Goal: Information Seeking & Learning: Learn about a topic

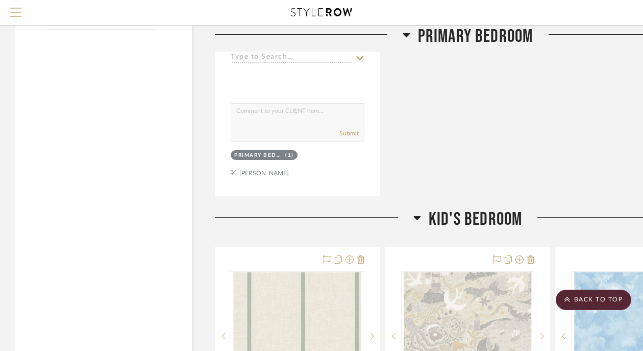
click at [22, 13] on button "Menu" at bounding box center [16, 12] width 32 height 25
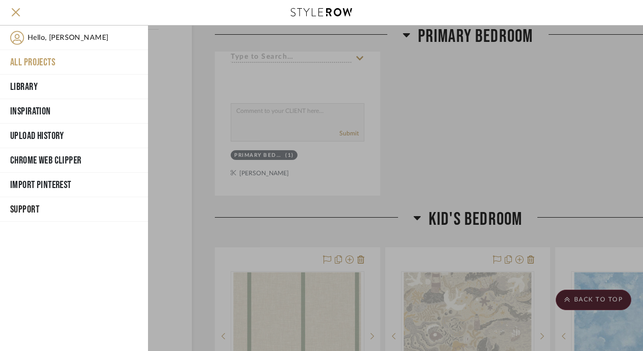
click at [34, 61] on button "All Projects" at bounding box center [74, 62] width 148 height 24
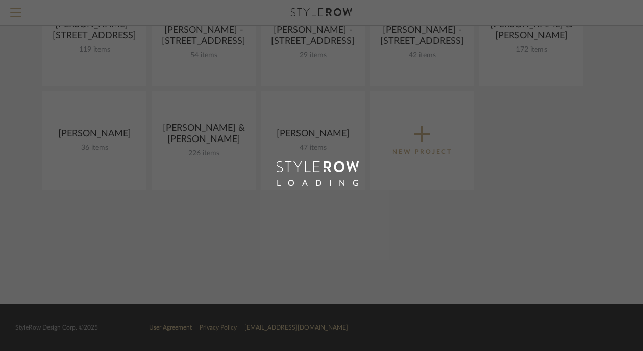
scroll to position [459, 0]
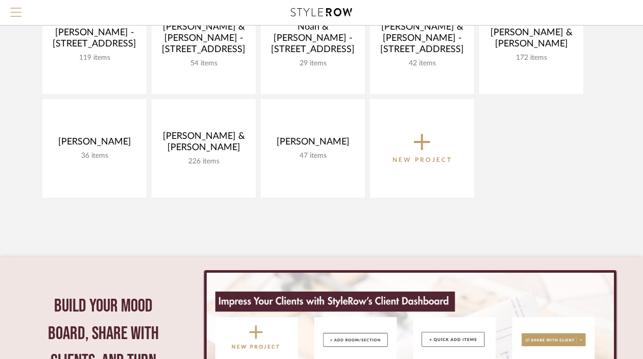
click at [21, 15] on button "Menu" at bounding box center [16, 12] width 32 height 25
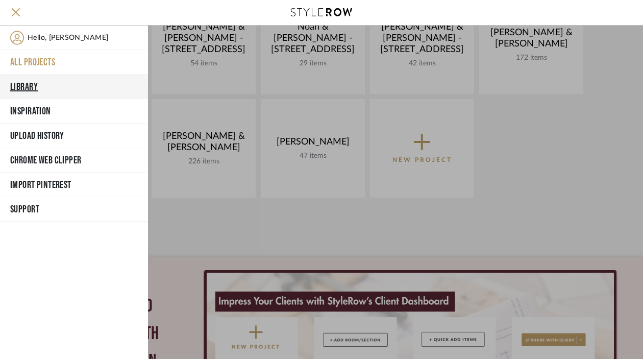
click at [28, 86] on button "Library" at bounding box center [74, 87] width 148 height 24
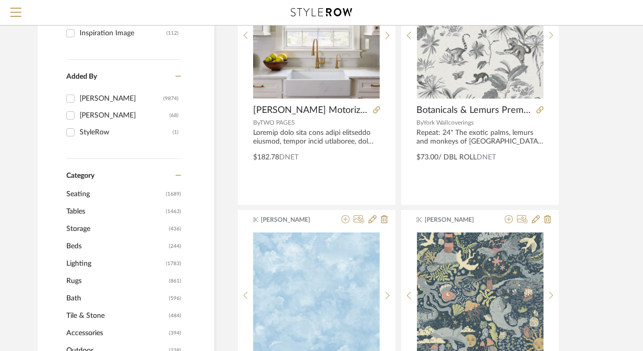
scroll to position [197, 0]
click at [79, 195] on span "Seating" at bounding box center [114, 194] width 97 height 17
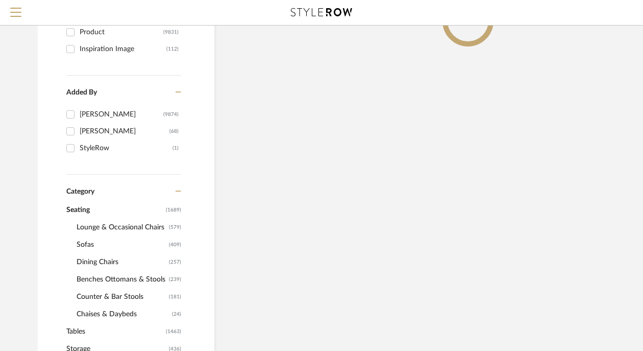
scroll to position [213, 0]
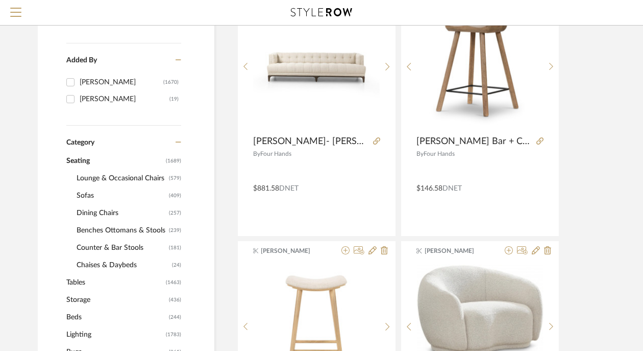
click at [96, 216] on span "Dining Chairs" at bounding box center [122, 212] width 90 height 17
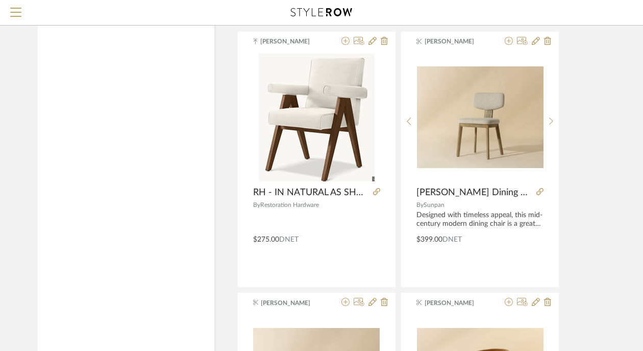
scroll to position [3495, 0]
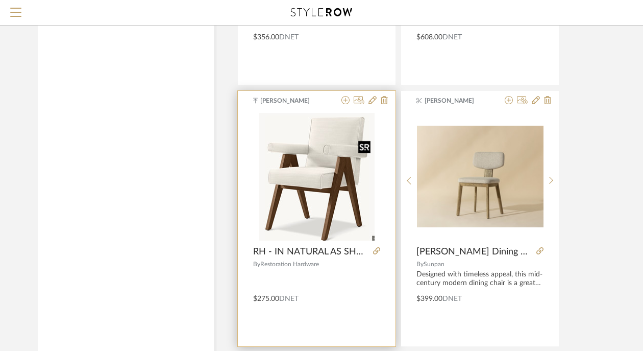
click at [309, 201] on img "0" at bounding box center [317, 177] width 116 height 128
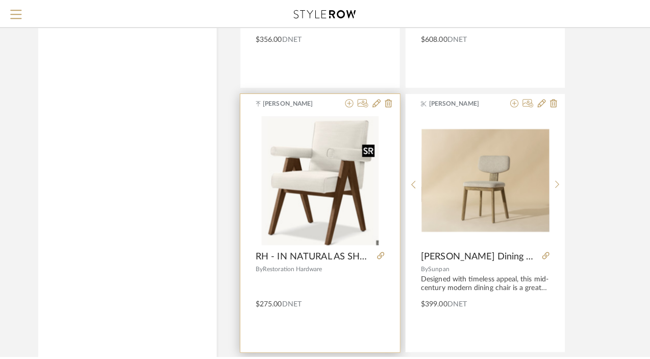
scroll to position [0, 0]
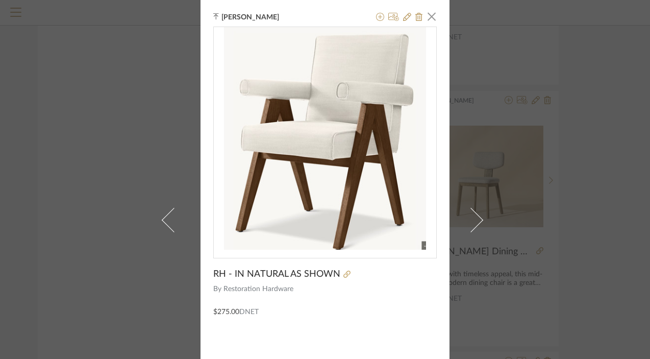
click at [539, 267] on div "Keith Benham × RH - IN NATURAL AS SHOWN By Restoration Hardware $275.00 DNET" at bounding box center [325, 179] width 650 height 359
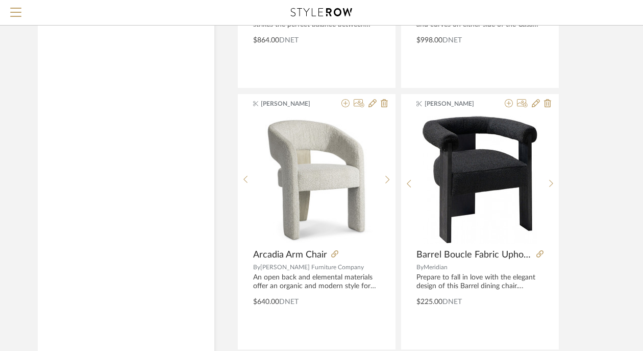
scroll to position [4643, 0]
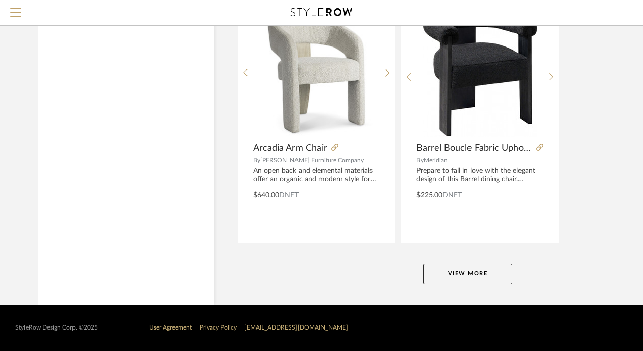
click at [484, 279] on button "View More" at bounding box center [467, 273] width 89 height 20
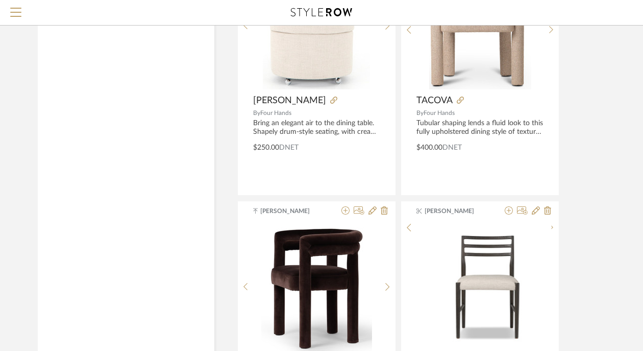
scroll to position [9341, 0]
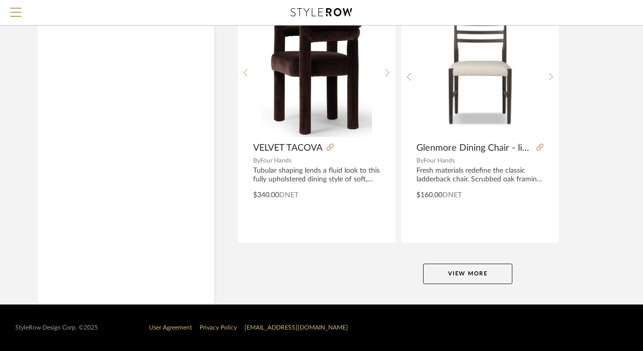
click at [477, 272] on button "View More" at bounding box center [467, 273] width 89 height 20
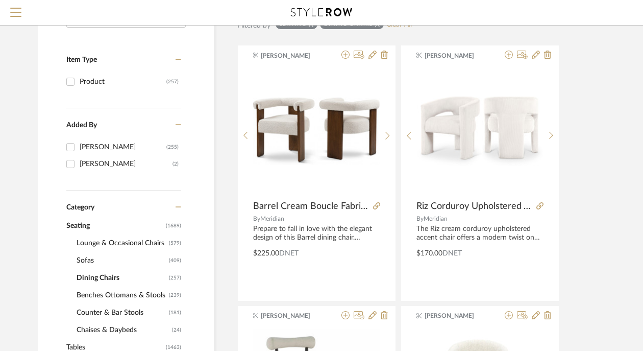
scroll to position [0, 0]
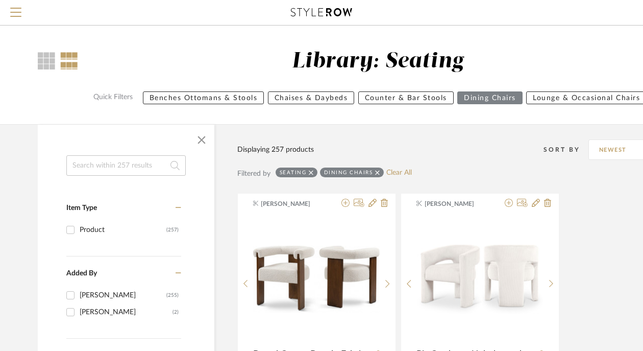
click at [89, 168] on input at bounding box center [125, 165] width 119 height 20
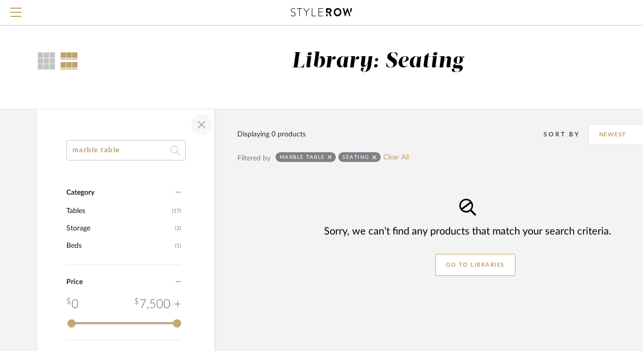
type input "marble table"
click at [202, 122] on span "button" at bounding box center [201, 124] width 24 height 24
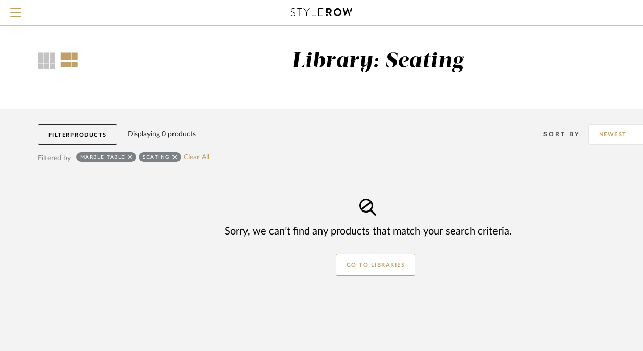
click at [174, 158] on icon at bounding box center [174, 157] width 5 height 5
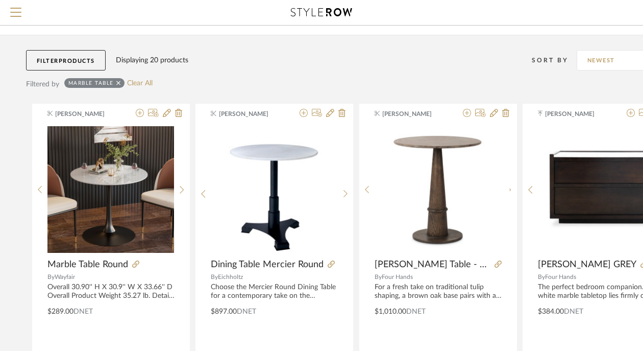
scroll to position [74, 0]
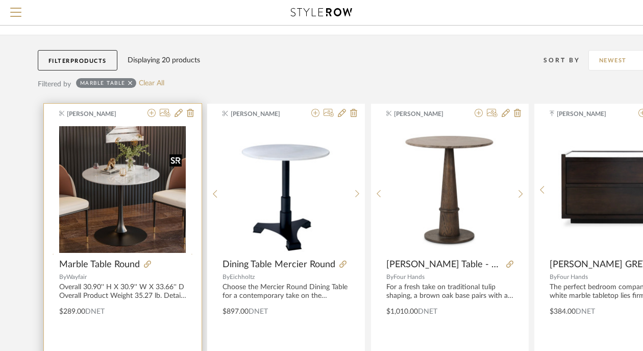
click at [114, 202] on div at bounding box center [122, 257] width 127 height 263
click at [196, 194] on sr-next-btn at bounding box center [194, 193] width 16 height 9
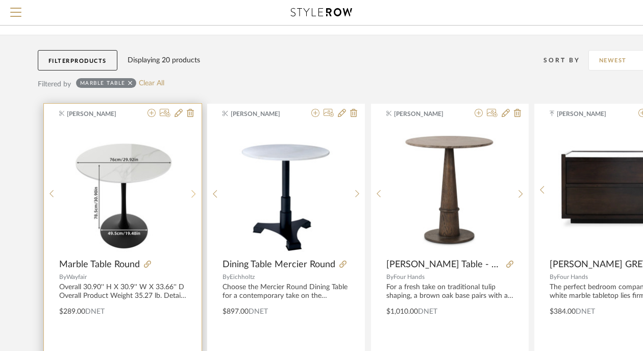
click at [196, 194] on sr-next-btn at bounding box center [194, 193] width 16 height 9
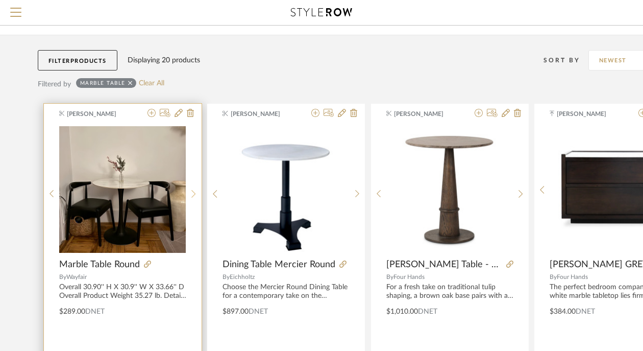
click at [196, 194] on sr-next-btn at bounding box center [194, 193] width 16 height 9
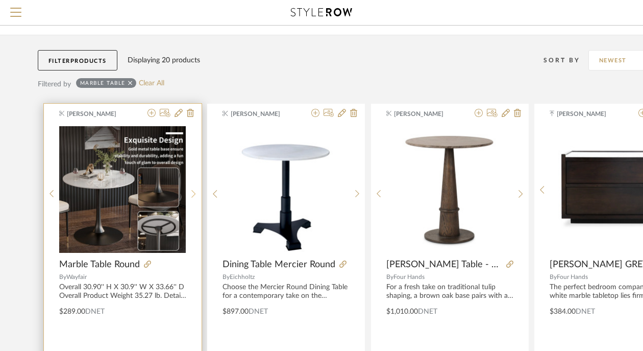
click at [196, 194] on sr-next-btn at bounding box center [194, 193] width 16 height 9
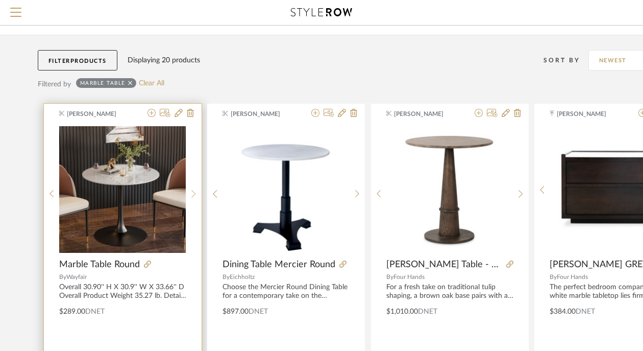
click at [194, 195] on icon at bounding box center [193, 193] width 5 height 9
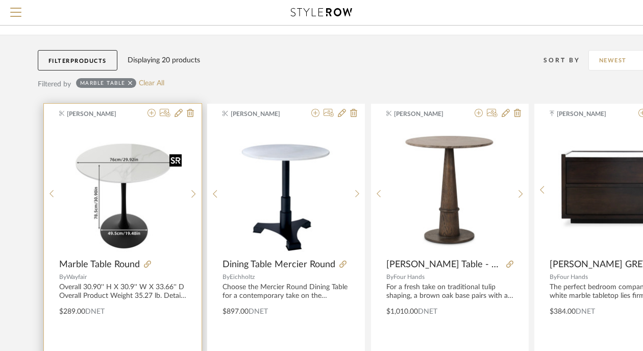
click at [120, 181] on img "1" at bounding box center [122, 189] width 127 height 127
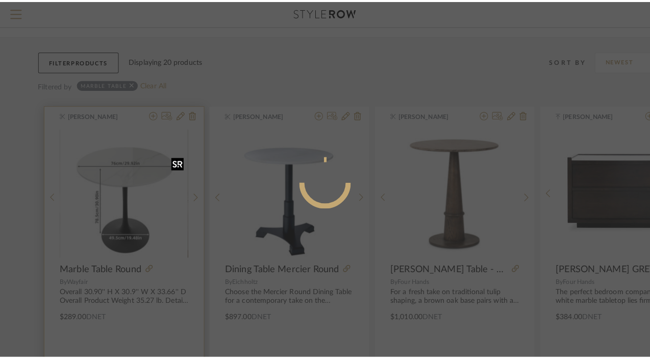
scroll to position [0, 0]
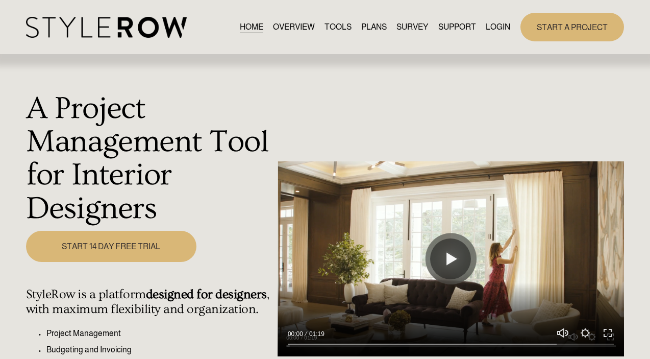
click at [540, 34] on link "START A PROJECT" at bounding box center [573, 27] width 104 height 28
click at [497, 29] on link "LOGIN" at bounding box center [498, 27] width 24 height 14
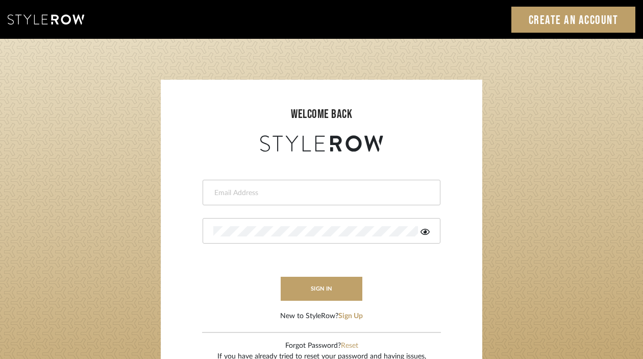
click at [281, 191] on input "email" at bounding box center [320, 193] width 214 height 10
type input "keith@sbhomestagingdesign.com"
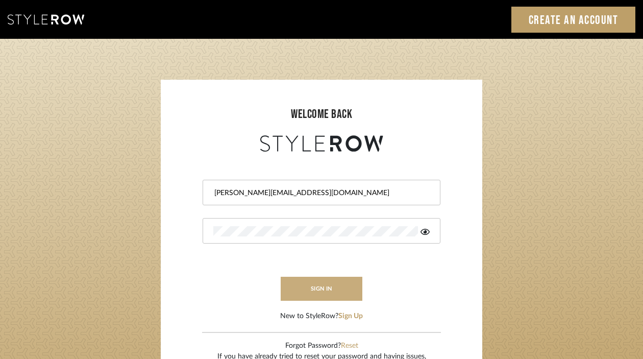
click at [325, 299] on button "sign in" at bounding box center [322, 289] width 82 height 24
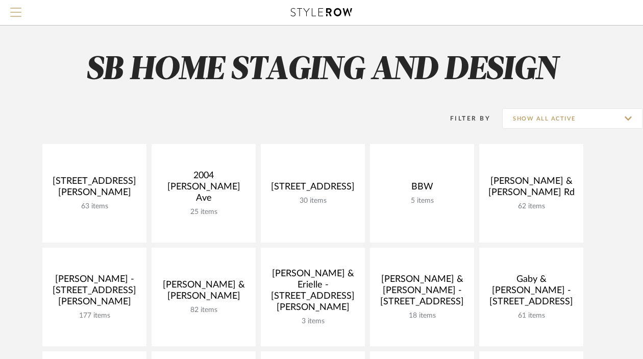
click at [17, 11] on span "Menu" at bounding box center [15, 15] width 11 height 15
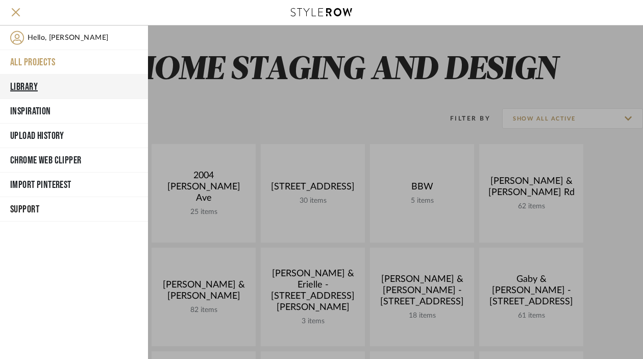
click at [27, 89] on button "Library" at bounding box center [74, 87] width 148 height 24
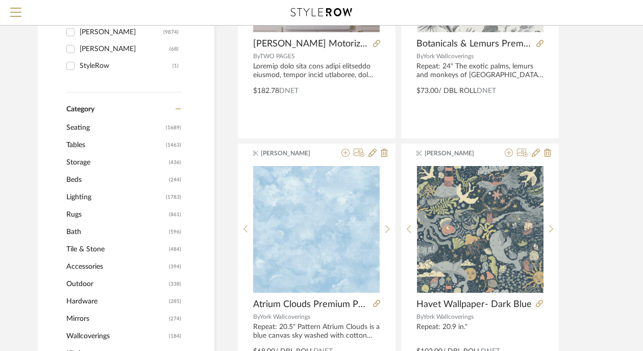
click at [78, 199] on span "Lighting" at bounding box center [114, 196] width 97 height 17
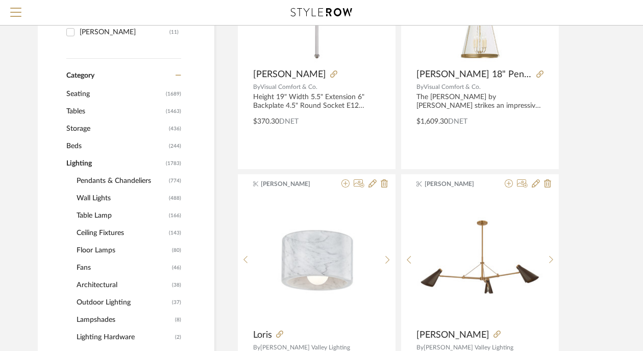
scroll to position [278, 0]
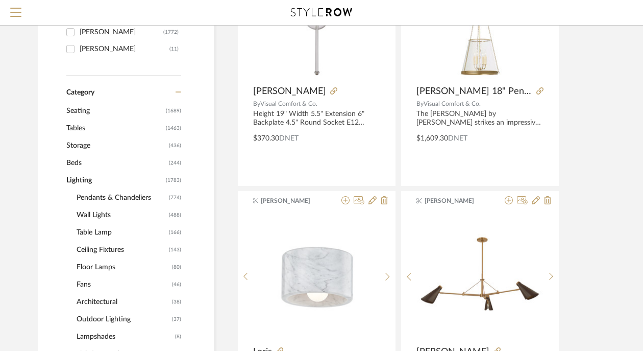
click at [100, 213] on span "Wall Lights" at bounding box center [122, 214] width 90 height 17
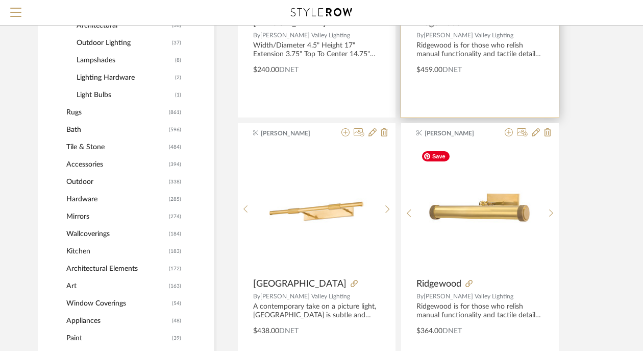
scroll to position [608, 0]
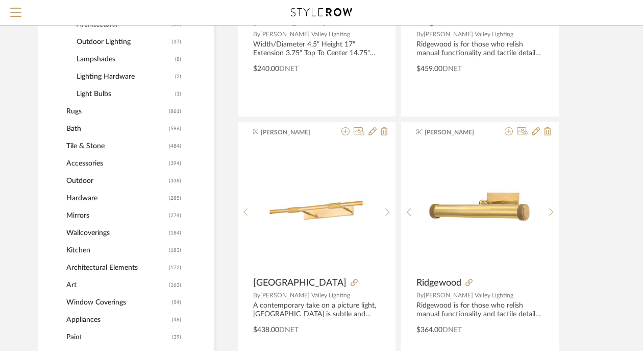
click at [89, 147] on span "Tile & Stone" at bounding box center [116, 145] width 100 height 17
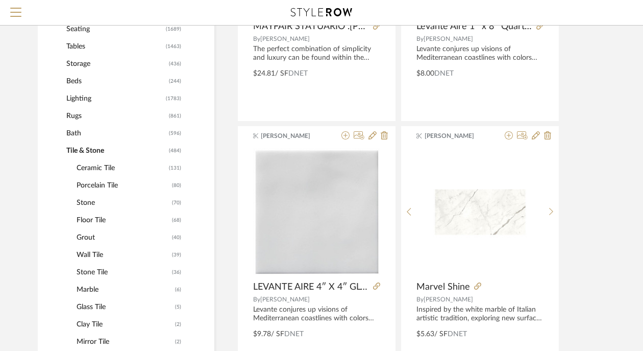
scroll to position [345, 0]
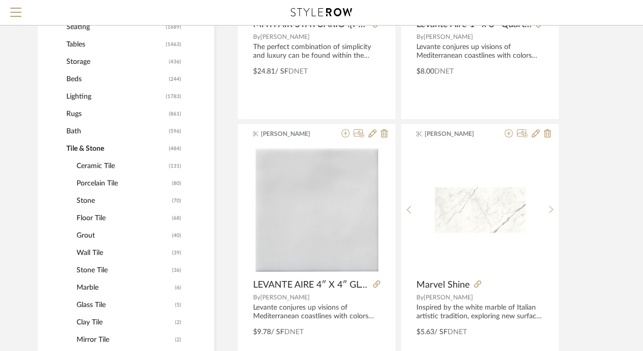
click at [79, 96] on span "Lighting" at bounding box center [114, 96] width 97 height 17
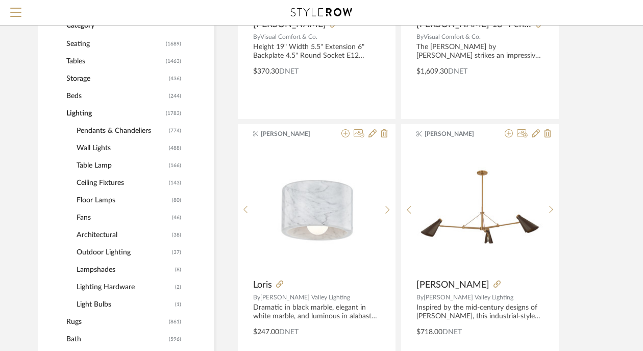
scroll to position [362, 0]
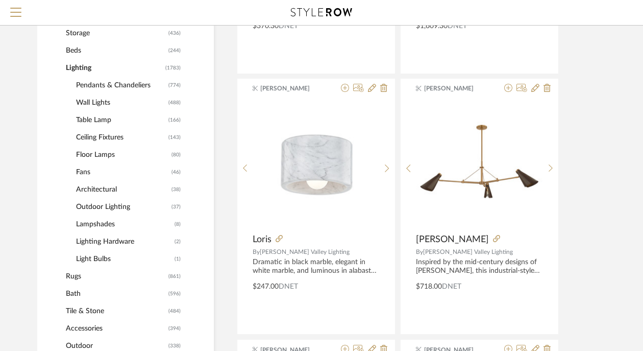
scroll to position [389, 1]
click at [97, 243] on span "Lighting Hardware" at bounding box center [124, 242] width 96 height 17
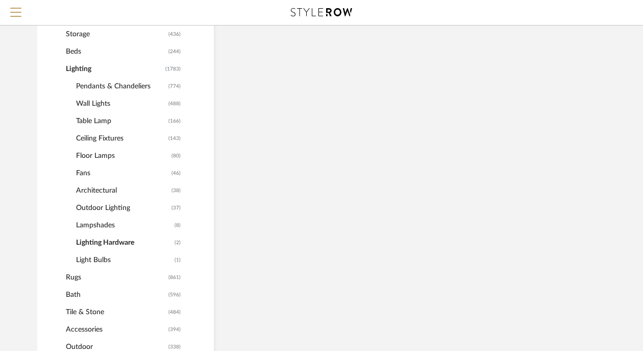
scroll to position [373, 1]
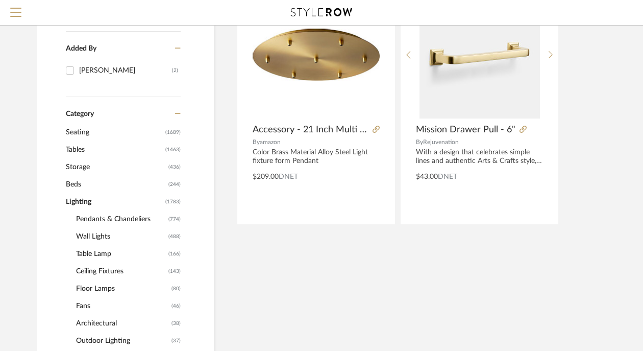
scroll to position [240, 1]
click at [90, 237] on span "Wall Lights" at bounding box center [121, 235] width 90 height 17
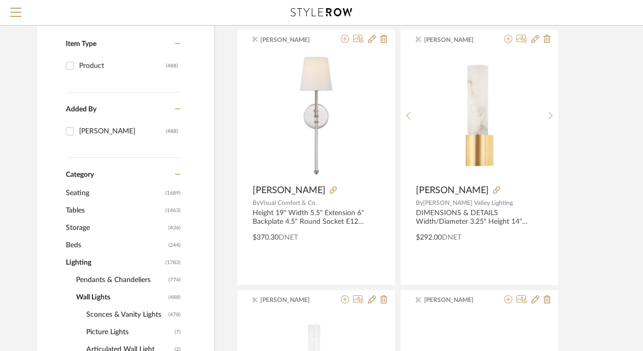
scroll to position [183, 1]
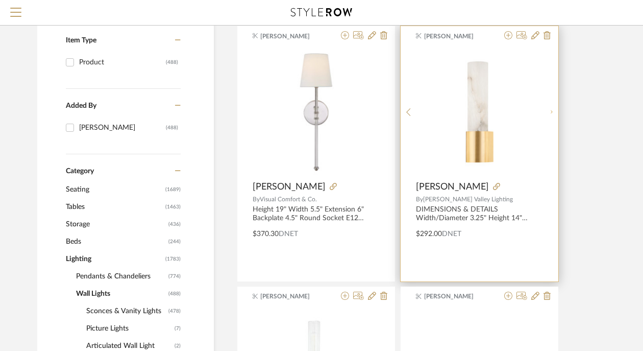
click at [552, 114] on icon at bounding box center [551, 112] width 5 height 9
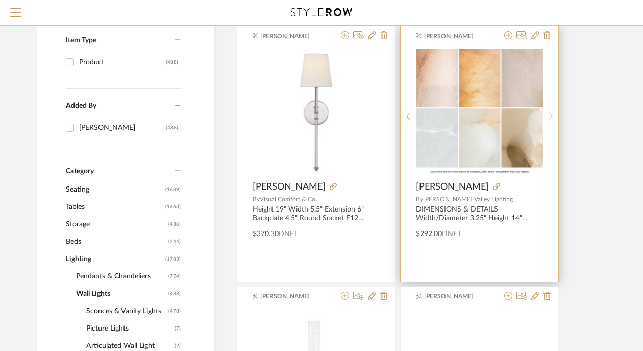
click at [552, 114] on icon at bounding box center [551, 116] width 5 height 9
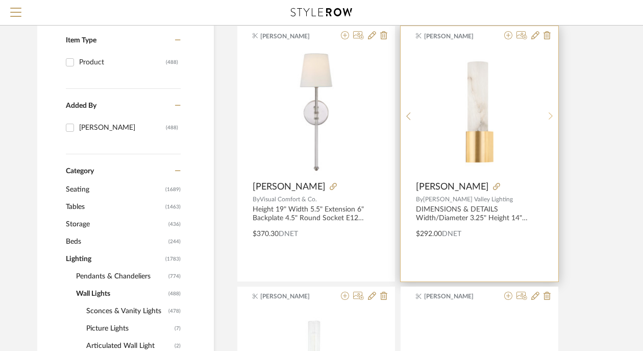
click at [552, 114] on icon at bounding box center [551, 116] width 5 height 9
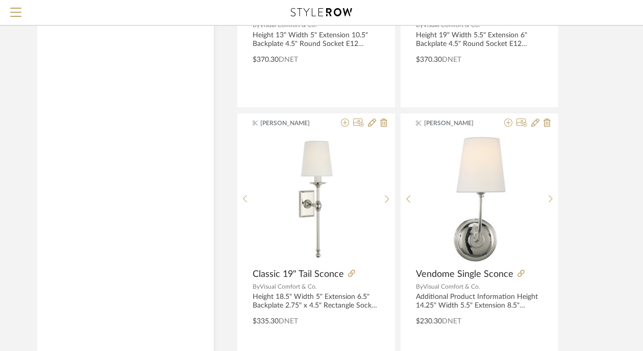
scroll to position [4658, 1]
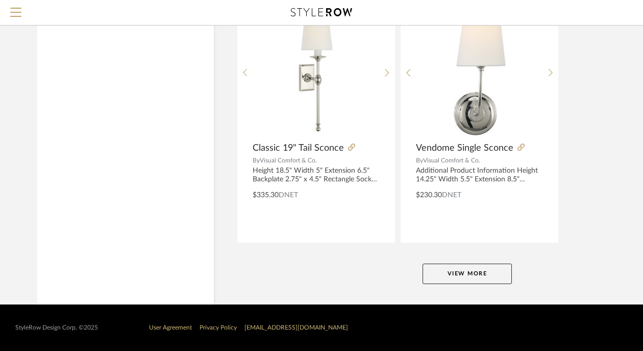
click at [460, 273] on button "View More" at bounding box center [467, 273] width 89 height 20
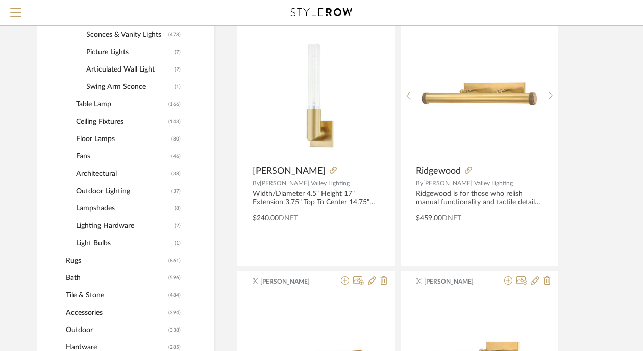
scroll to position [458, 1]
click at [98, 121] on span "Ceiling Fixtures" at bounding box center [121, 121] width 90 height 17
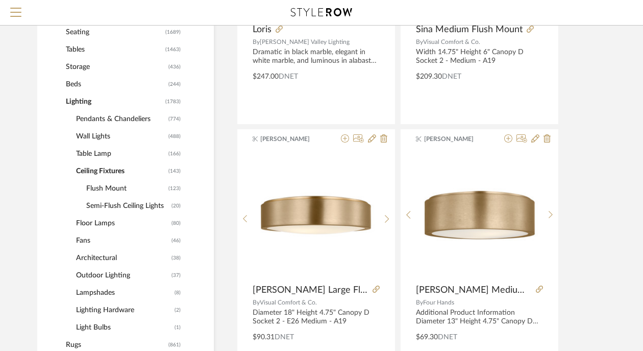
scroll to position [318, 1]
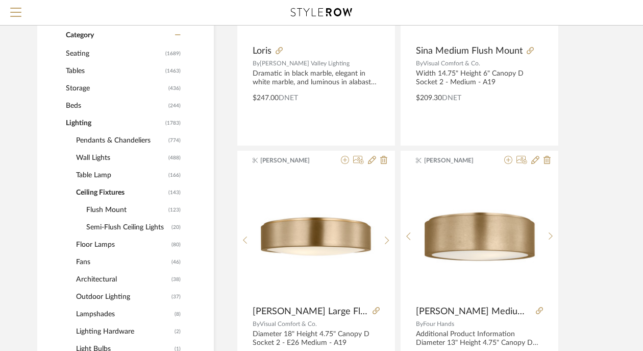
click at [129, 140] on span "Pendants & Chandeliers" at bounding box center [121, 140] width 90 height 17
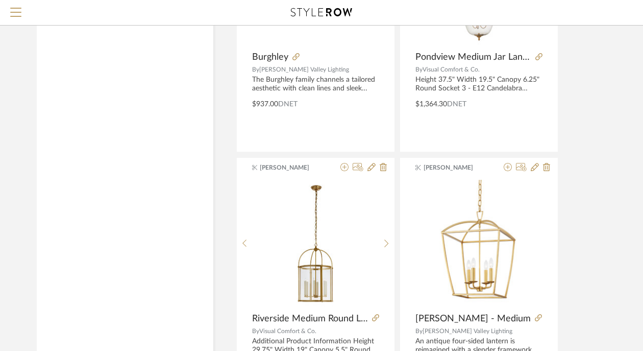
scroll to position [4658, 1]
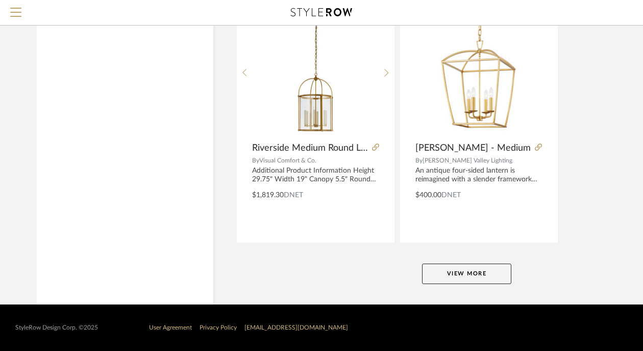
click at [461, 274] on button "View More" at bounding box center [466, 273] width 89 height 20
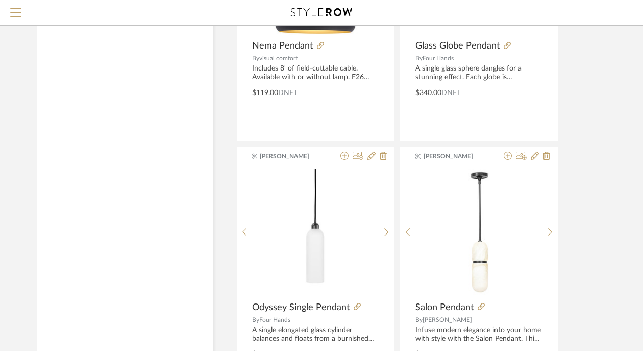
scroll to position [9357, 1]
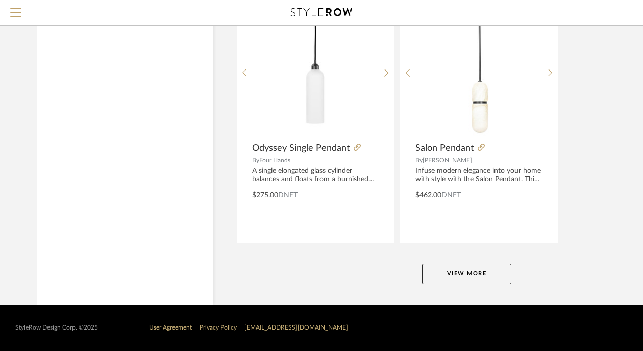
click at [457, 265] on button "View More" at bounding box center [466, 273] width 89 height 20
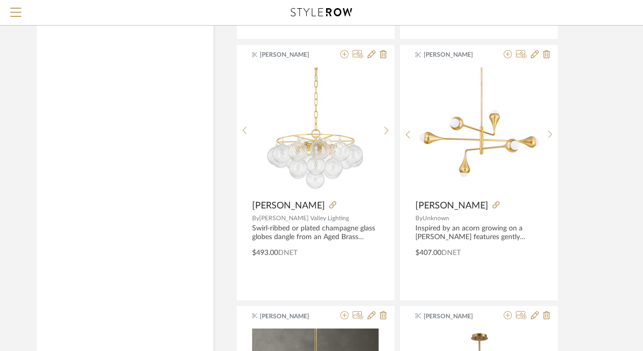
scroll to position [10868, 1]
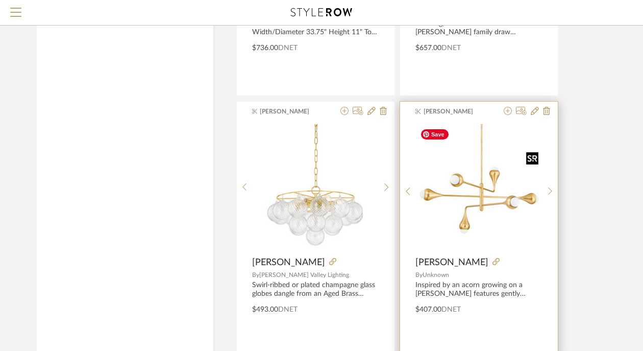
click at [488, 206] on img "0" at bounding box center [479, 187] width 127 height 127
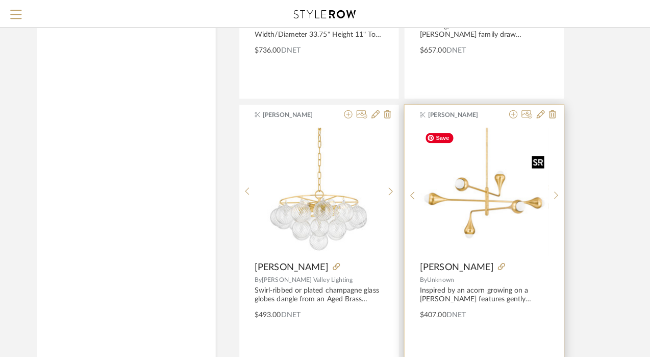
scroll to position [0, 0]
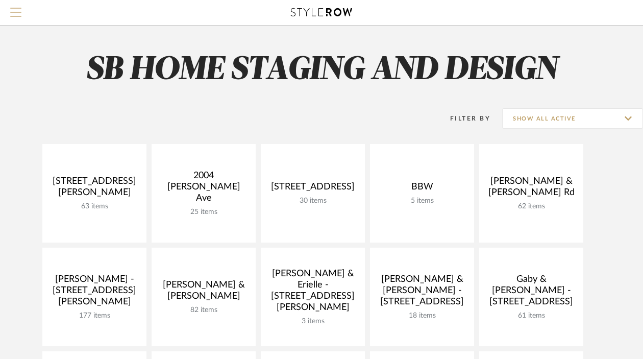
click at [12, 9] on span "Menu" at bounding box center [15, 8] width 11 height 1
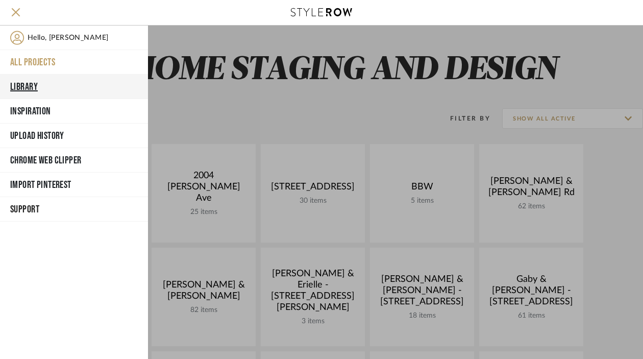
click at [33, 87] on button "Library" at bounding box center [74, 87] width 148 height 24
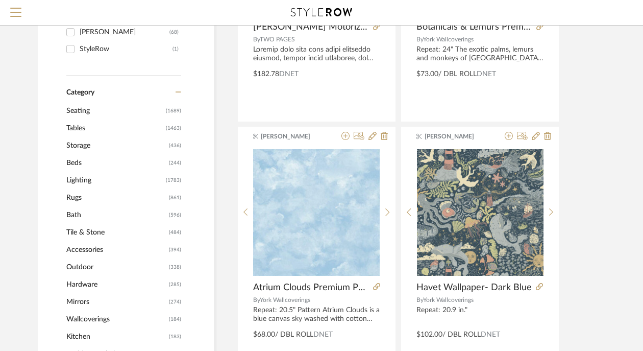
click at [85, 146] on span "Storage" at bounding box center [116, 145] width 100 height 17
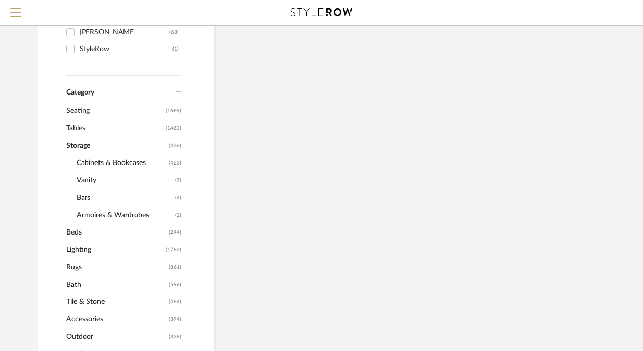
scroll to position [280, 0]
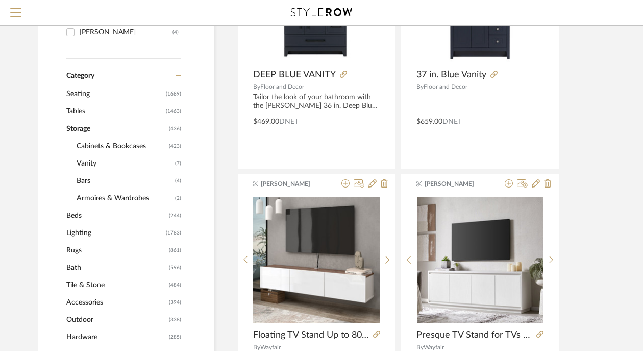
click at [85, 146] on span "Cabinets & Bookcases" at bounding box center [122, 145] width 90 height 17
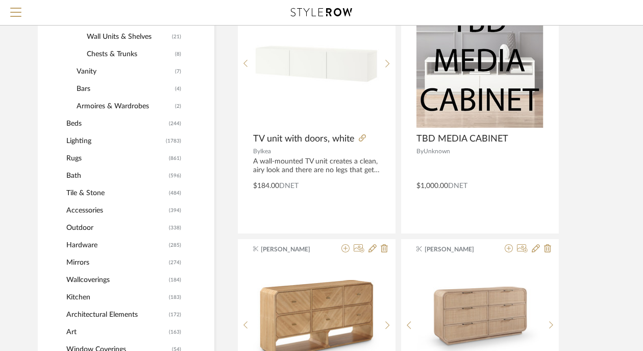
scroll to position [492, 0]
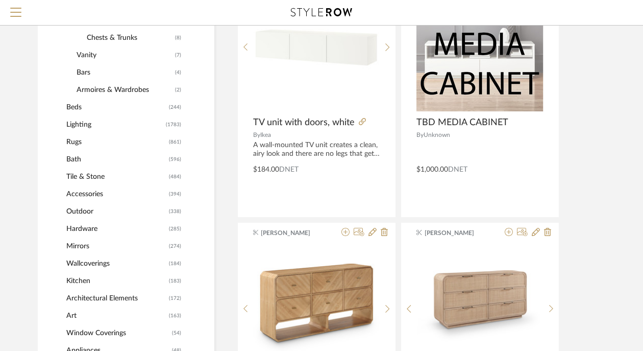
click at [101, 262] on span "Wallcoverings" at bounding box center [116, 263] width 100 height 17
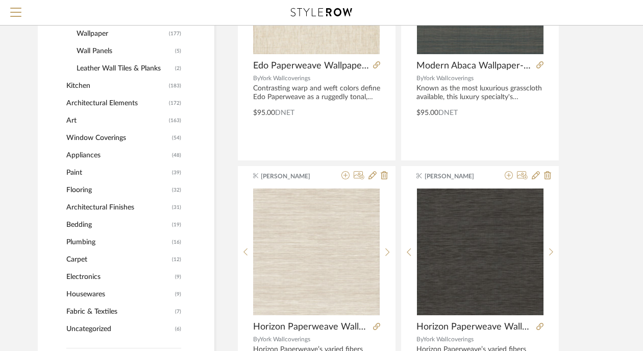
scroll to position [554, 0]
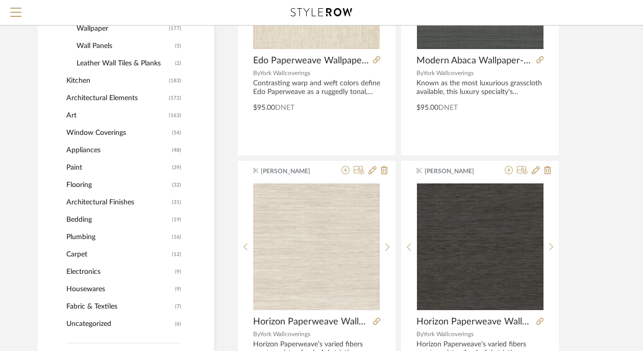
click at [87, 150] on span "Appliances" at bounding box center [117, 149] width 103 height 17
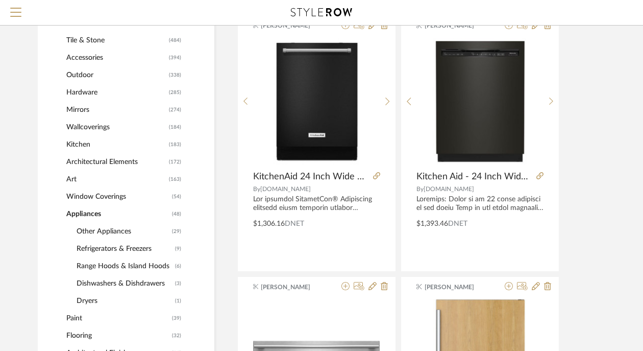
scroll to position [433, 0]
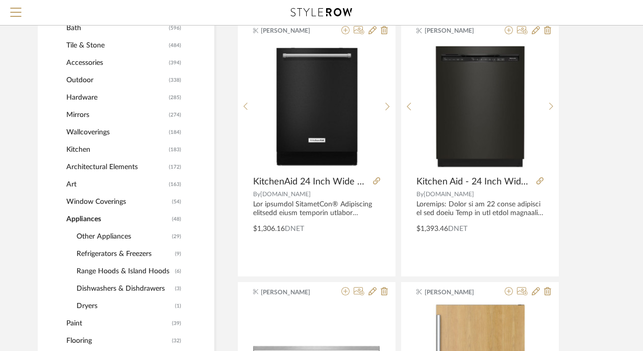
click at [88, 97] on span "Hardware" at bounding box center [116, 97] width 100 height 17
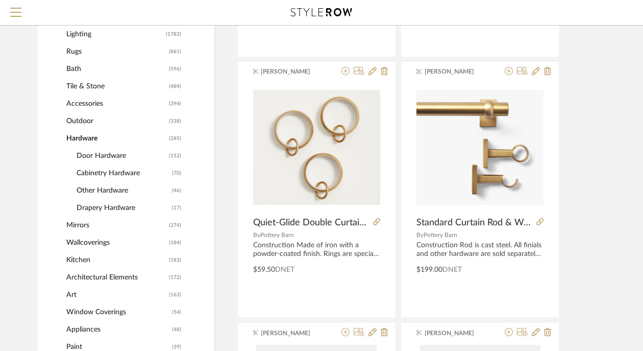
scroll to position [390, 0]
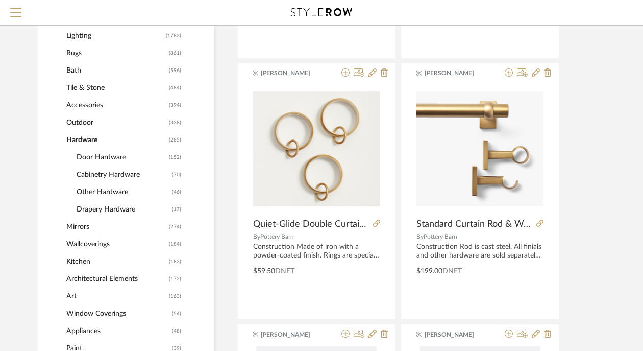
click at [106, 177] on span "Cabinetry Hardware" at bounding box center [123, 174] width 93 height 17
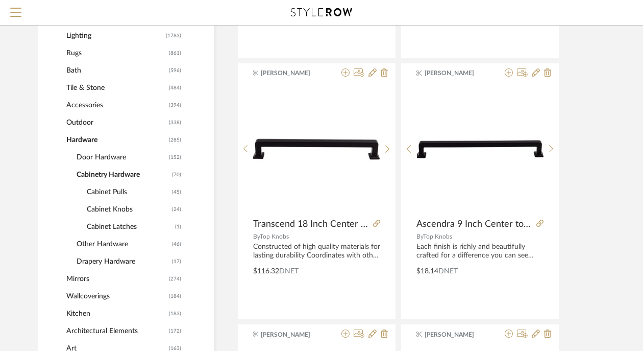
click at [106, 192] on span "Cabinet Pulls" at bounding box center [128, 191] width 83 height 17
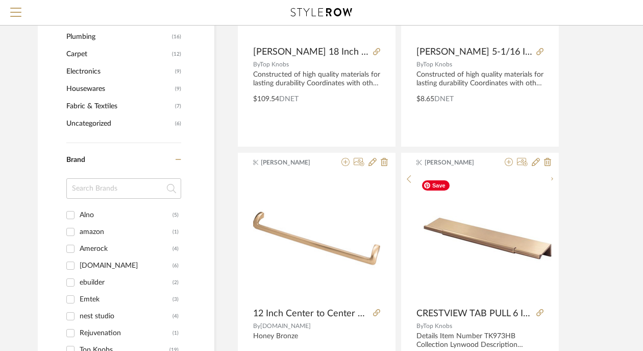
scroll to position [885, 0]
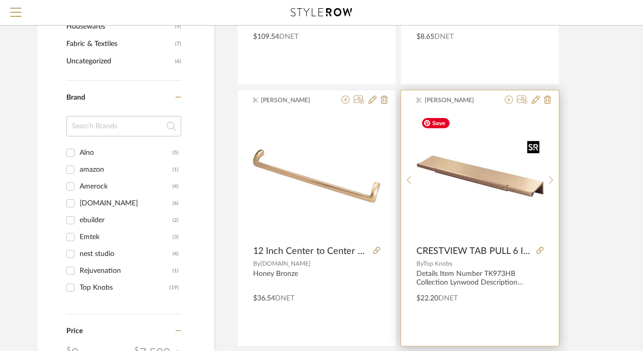
click at [502, 179] on img "0" at bounding box center [480, 176] width 127 height 127
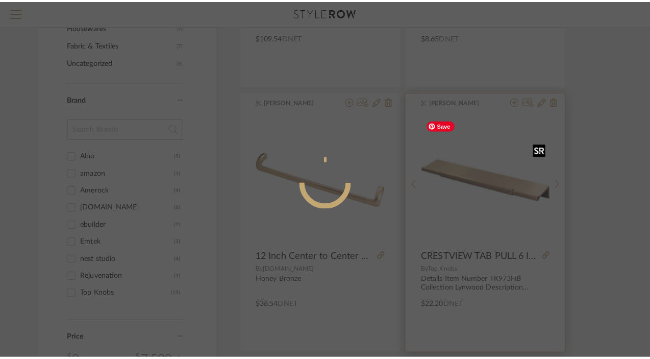
scroll to position [0, 0]
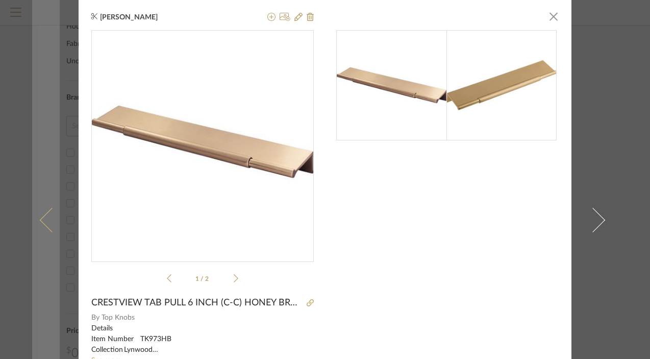
click at [50, 100] on link at bounding box center [46, 219] width 28 height 439
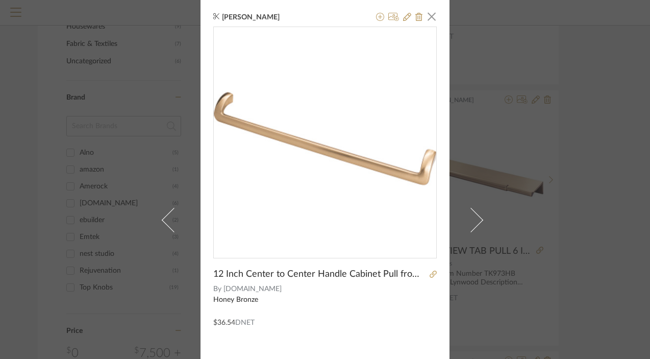
click at [591, 68] on div "[PERSON_NAME] × 12 Inch Center to Center Handle Cabinet Pull from the Lynwood S…" at bounding box center [325, 179] width 650 height 359
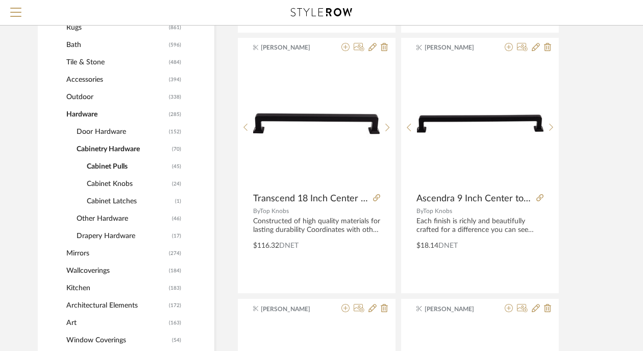
scroll to position [415, 0]
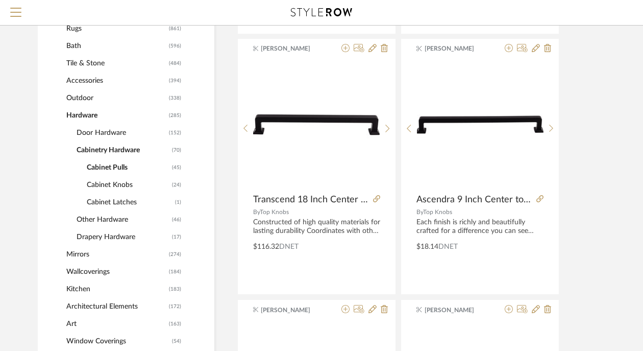
click at [82, 291] on span "Kitchen" at bounding box center [116, 288] width 100 height 17
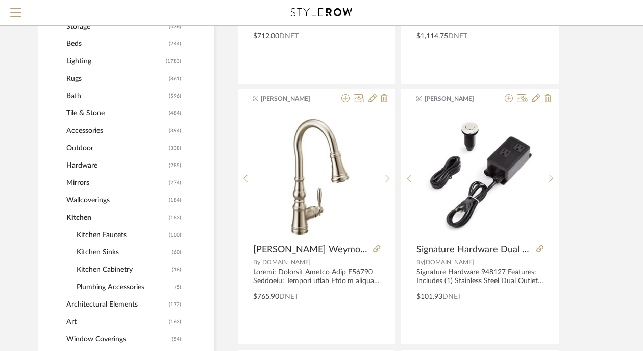
scroll to position [375, 0]
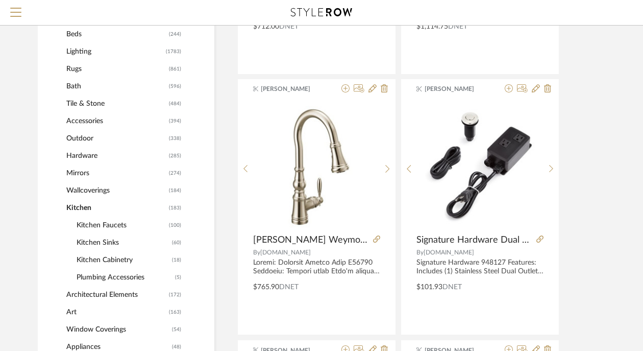
click at [99, 241] on span "Kitchen Sinks" at bounding box center [123, 242] width 93 height 17
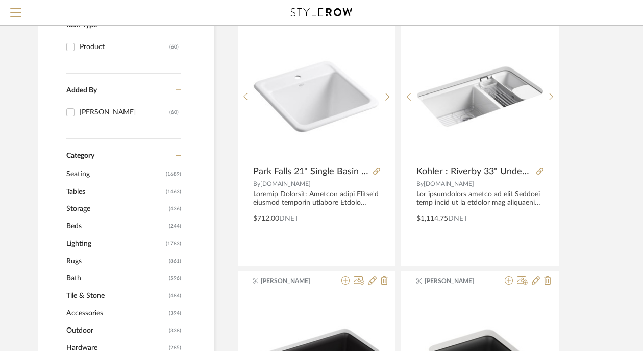
scroll to position [365, 0]
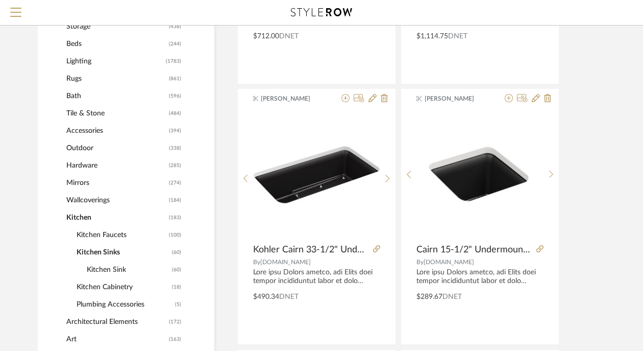
click at [111, 234] on span "Kitchen Faucets" at bounding box center [122, 234] width 90 height 17
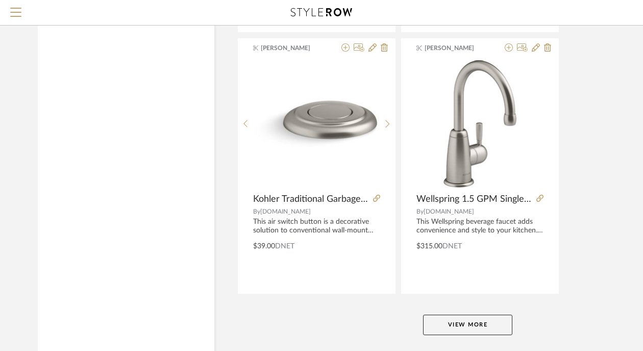
scroll to position [4643, 0]
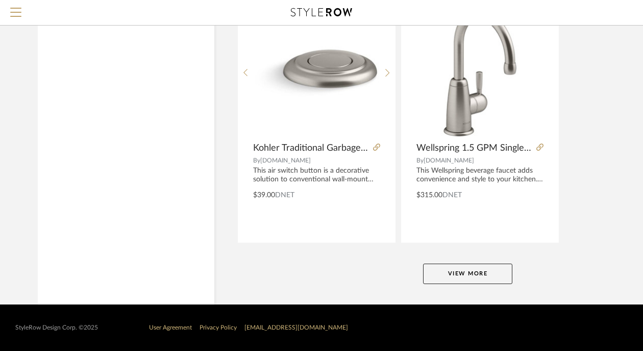
click at [479, 274] on button "View More" at bounding box center [467, 273] width 89 height 20
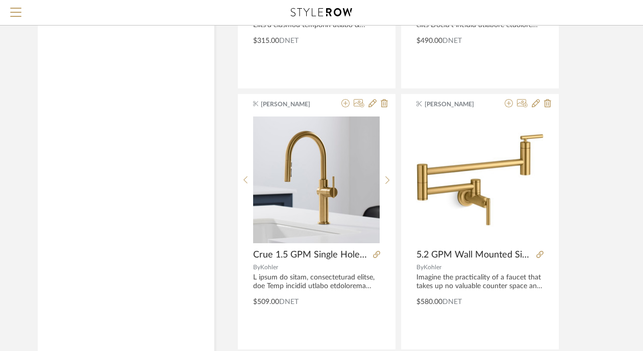
scroll to position [5847, 0]
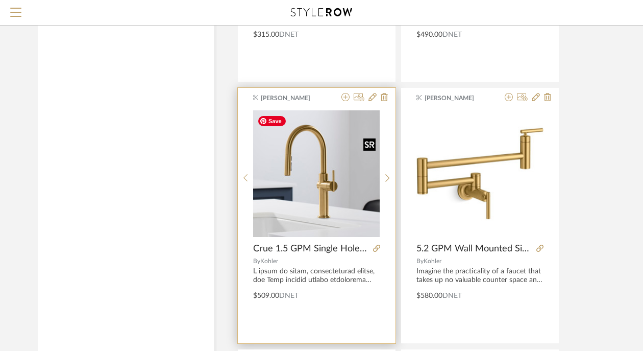
click at [318, 201] on img "0" at bounding box center [316, 173] width 127 height 127
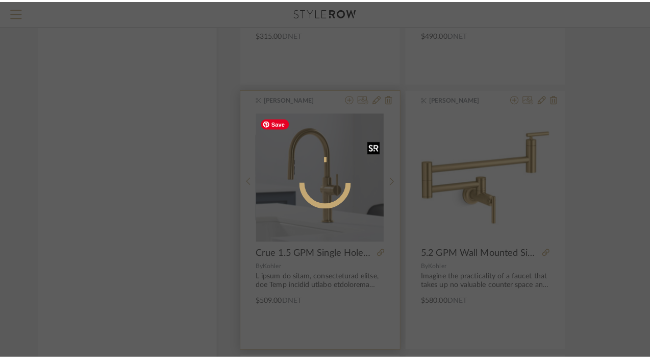
scroll to position [0, 0]
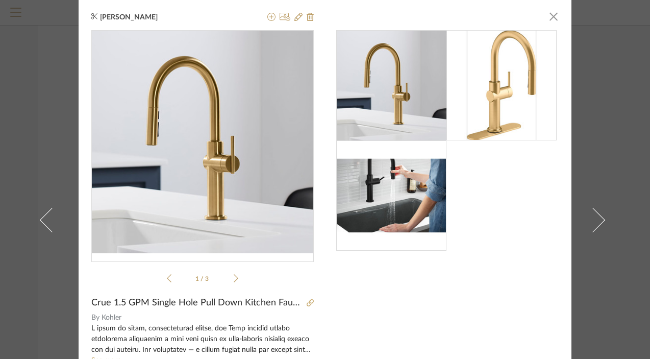
click at [495, 104] on img at bounding box center [502, 85] width 110 height 110
click at [236, 274] on div "1 / 3" at bounding box center [202, 158] width 223 height 257
click at [229, 281] on li "1 / 3" at bounding box center [202, 278] width 62 height 12
click at [234, 281] on icon at bounding box center [236, 278] width 5 height 9
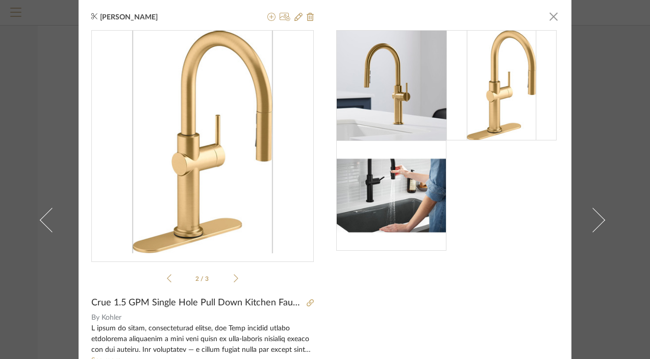
click at [167, 279] on icon at bounding box center [169, 278] width 5 height 9
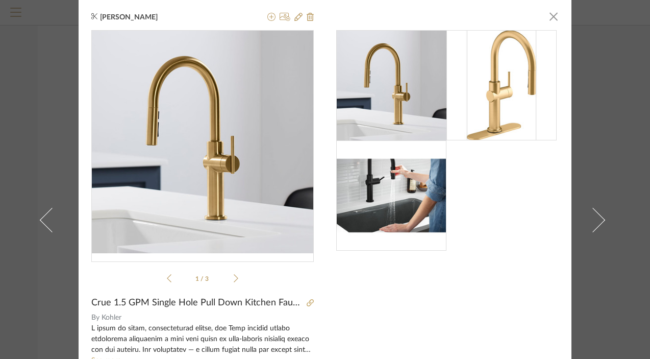
click at [580, 60] on div "[PERSON_NAME] × 1 / 3 Crue 1.5 GPM Single Hole Pull Down Kitchen Faucet - Inclu…" at bounding box center [325, 179] width 650 height 359
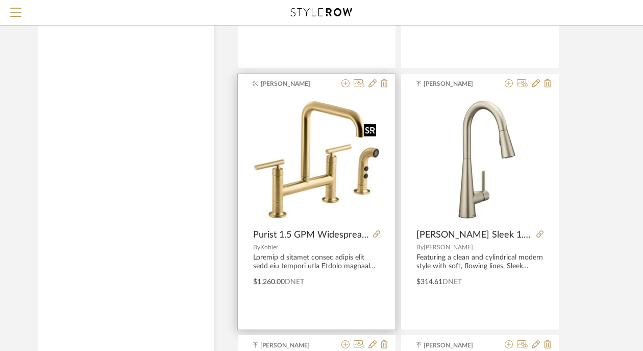
scroll to position [6096, 0]
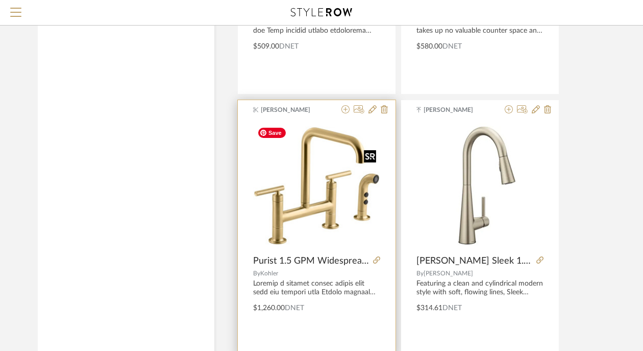
click at [302, 203] on img "0" at bounding box center [316, 185] width 127 height 127
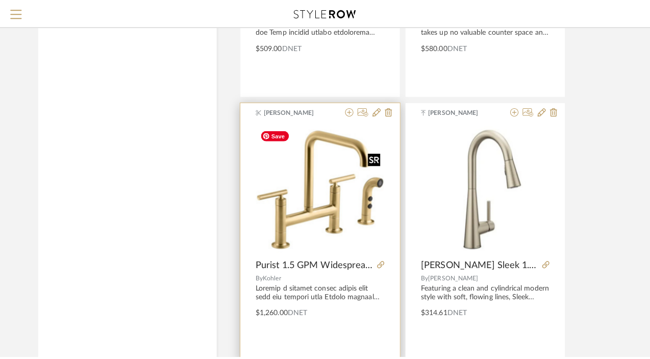
scroll to position [0, 0]
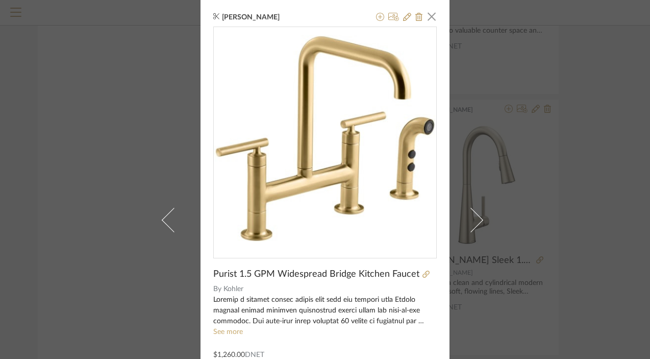
click at [106, 80] on div "[PERSON_NAME] × Purist 1.5 GPM Widespread Bridge Kitchen Faucet By Kohler See m…" at bounding box center [325, 179] width 650 height 359
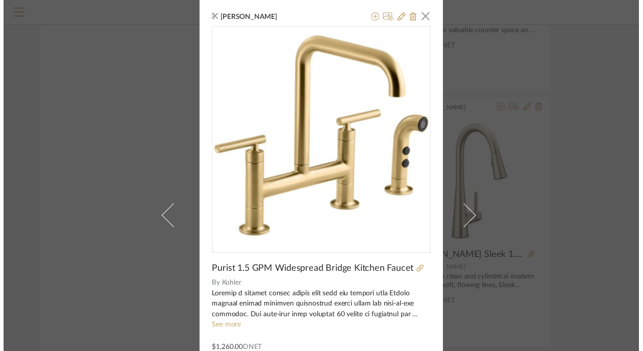
scroll to position [6096, 0]
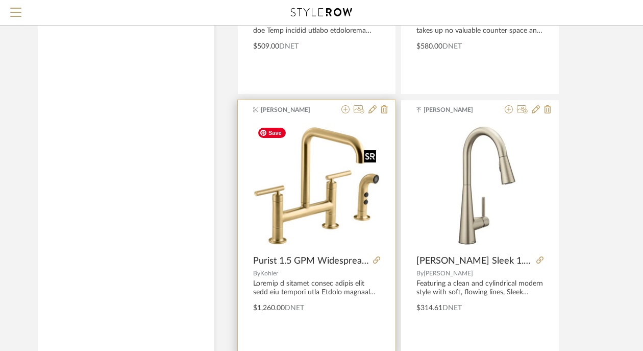
click at [285, 184] on img "0" at bounding box center [316, 185] width 127 height 127
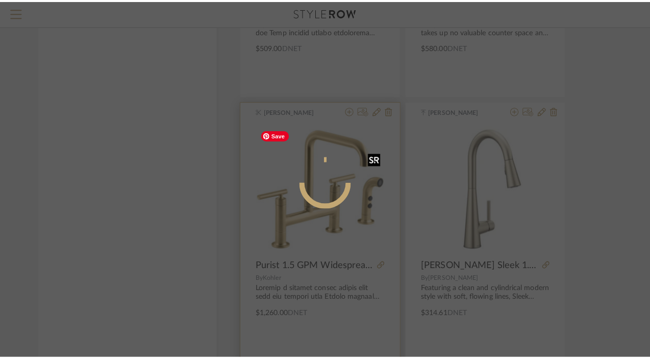
scroll to position [0, 0]
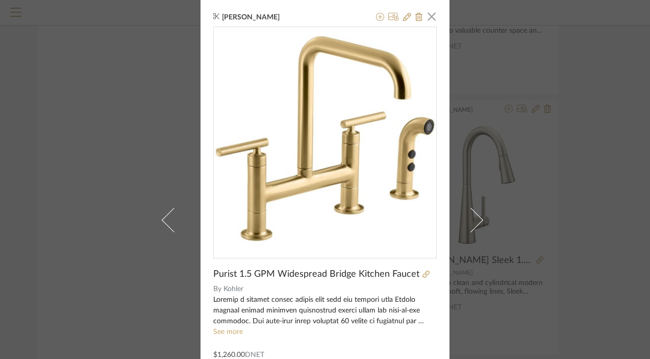
click at [99, 136] on div "[PERSON_NAME] × Purist 1.5 GPM Widespread Bridge Kitchen Faucet By Kohler See m…" at bounding box center [325, 179] width 650 height 359
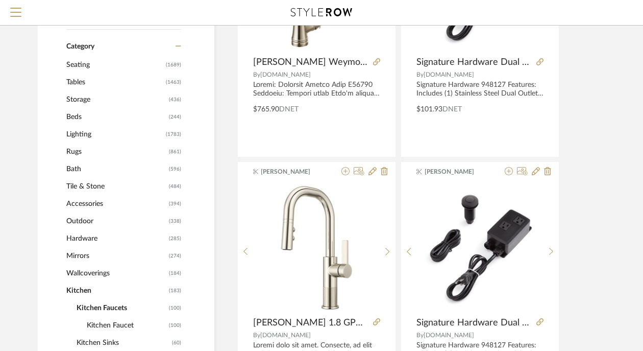
scroll to position [290, 0]
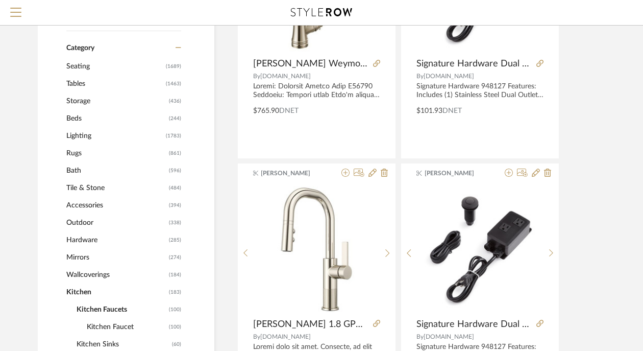
click at [81, 188] on span "Tile & Stone" at bounding box center [116, 187] width 100 height 17
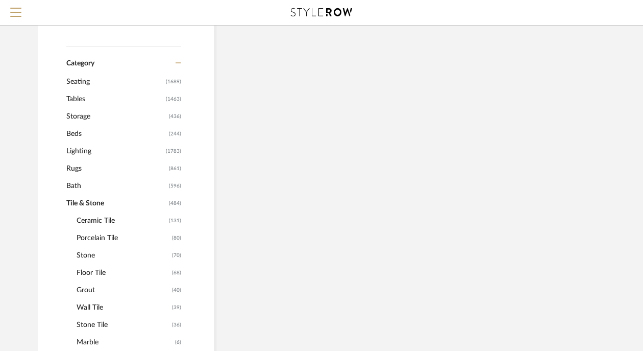
scroll to position [306, 0]
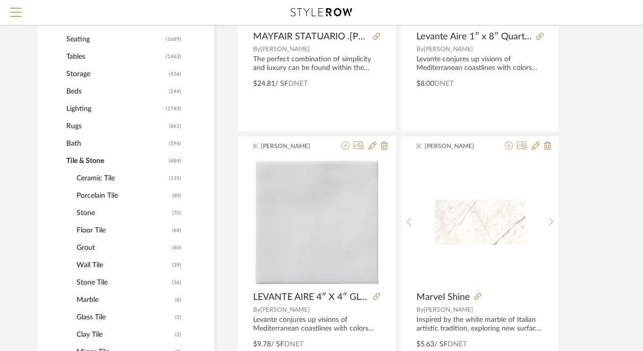
scroll to position [337, 0]
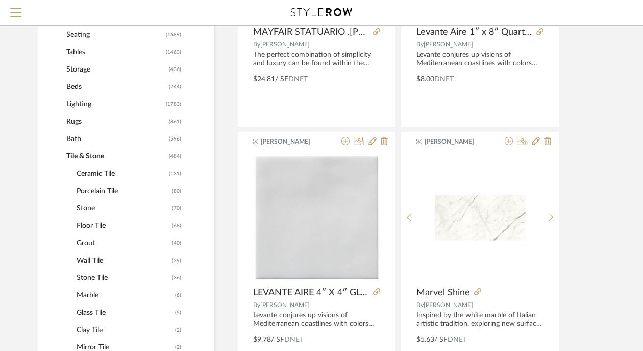
click at [91, 295] on span "Marble" at bounding box center [125, 294] width 96 height 17
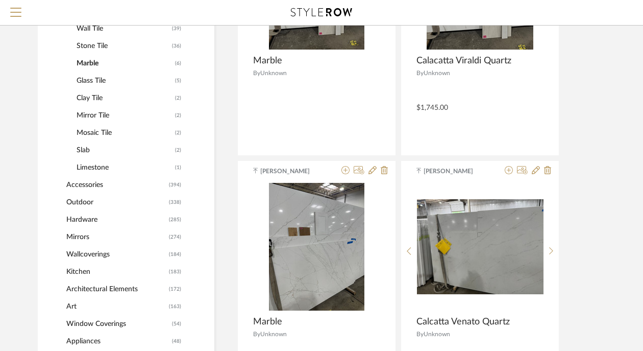
scroll to position [553, 0]
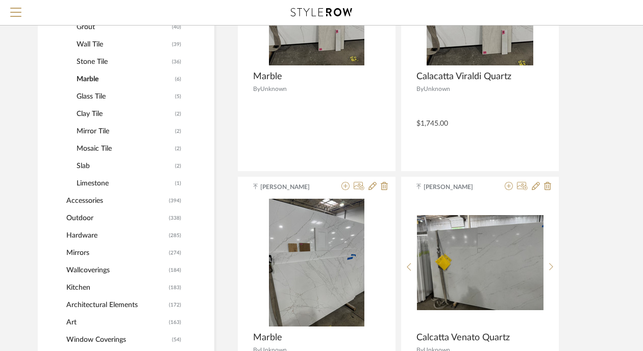
click at [84, 165] on span "Slab" at bounding box center [125, 165] width 96 height 17
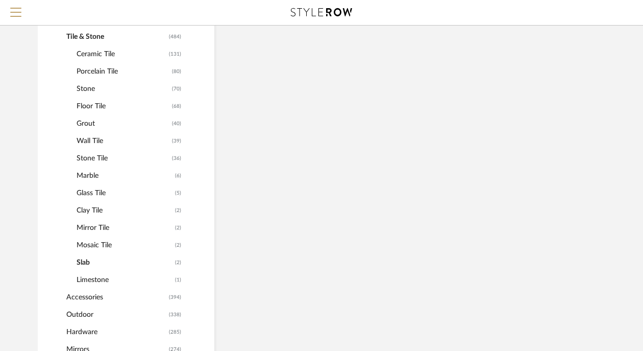
scroll to position [459, 0]
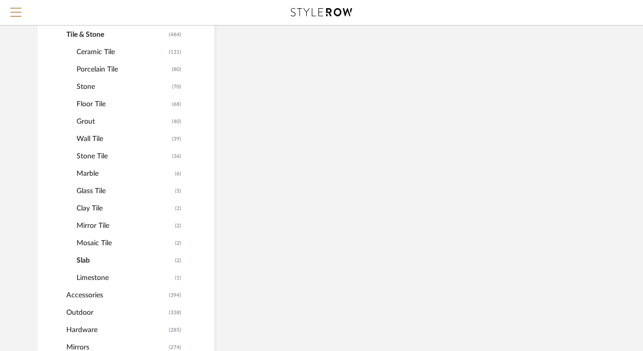
click at [87, 277] on span "Limestone" at bounding box center [125, 277] width 96 height 17
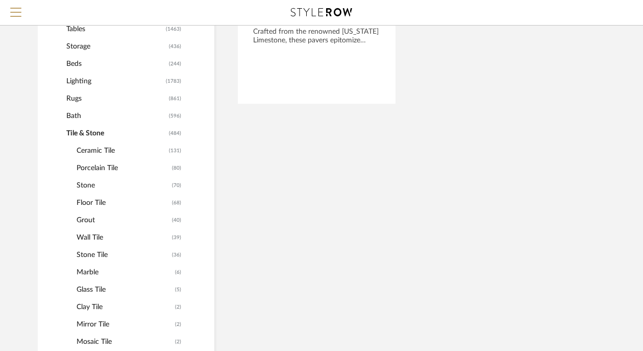
scroll to position [342, 0]
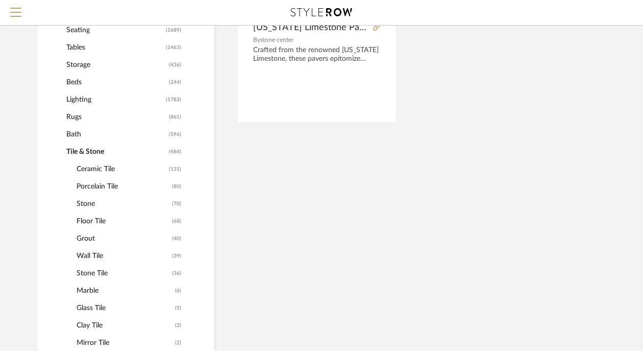
click at [107, 169] on span "Ceramic Tile" at bounding box center [122, 168] width 90 height 17
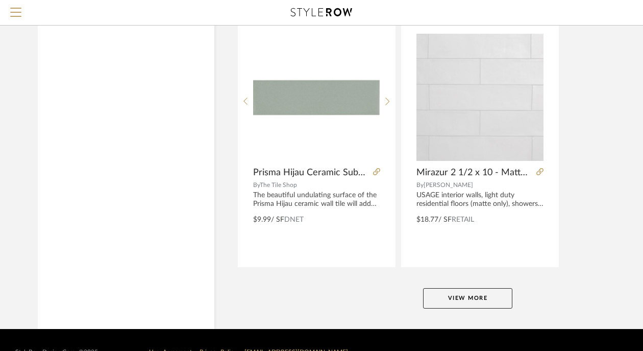
scroll to position [4658, 0]
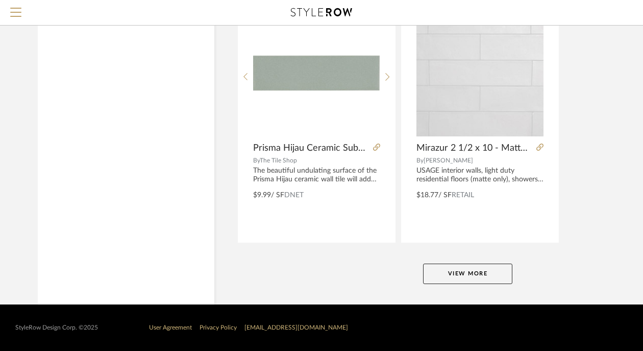
click at [450, 283] on button "View More" at bounding box center [467, 273] width 89 height 20
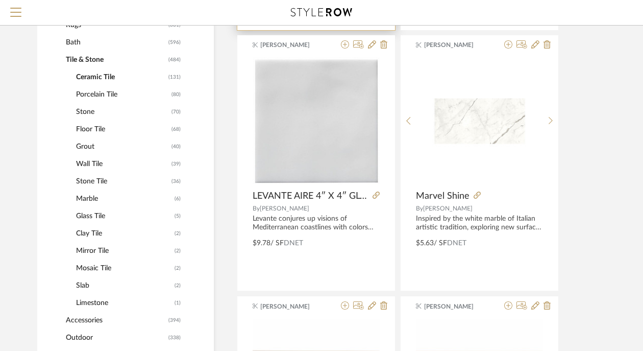
scroll to position [432, 1]
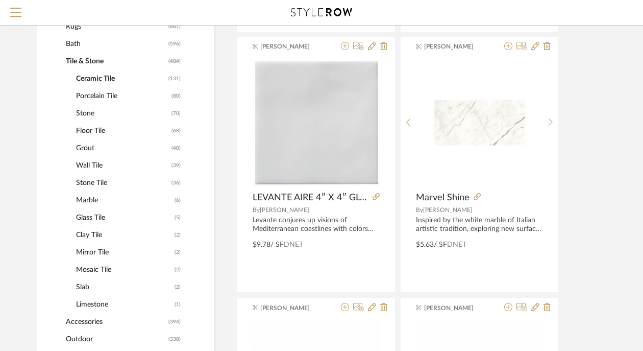
click at [89, 166] on span "Wall Tile" at bounding box center [122, 165] width 93 height 17
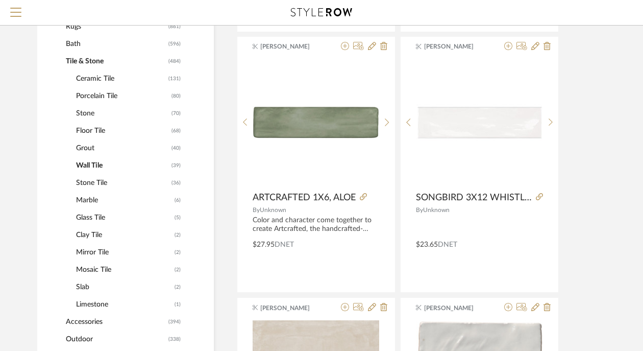
click at [96, 186] on span "Stone Tile" at bounding box center [122, 182] width 93 height 17
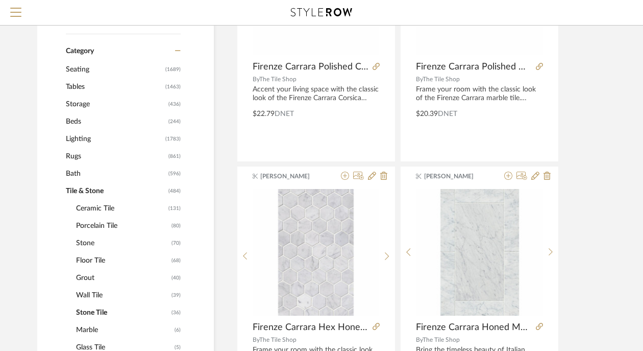
scroll to position [324, 1]
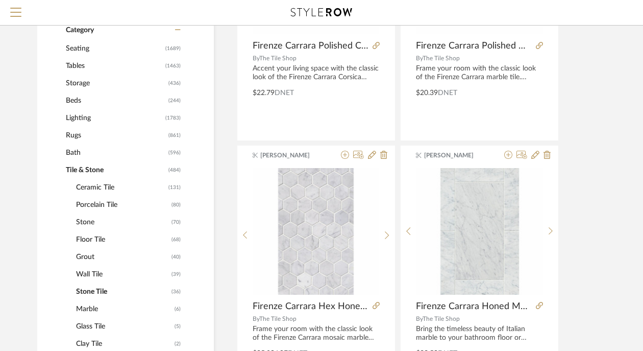
click at [103, 204] on span "Porcelain Tile" at bounding box center [122, 204] width 93 height 17
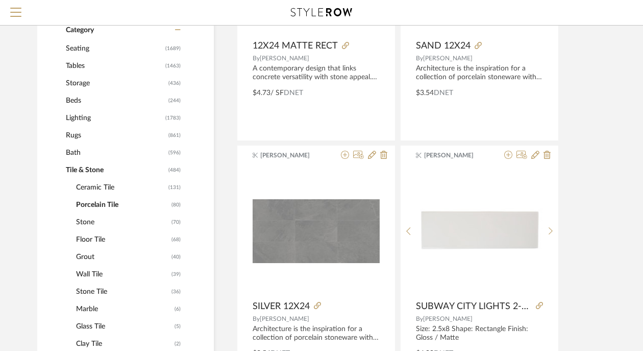
click at [85, 224] on span "Stone" at bounding box center [122, 221] width 93 height 17
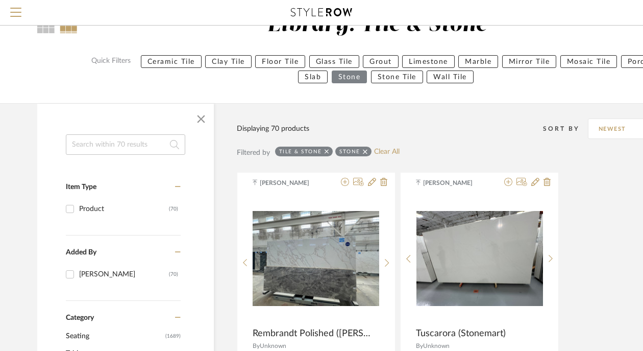
scroll to position [0, 1]
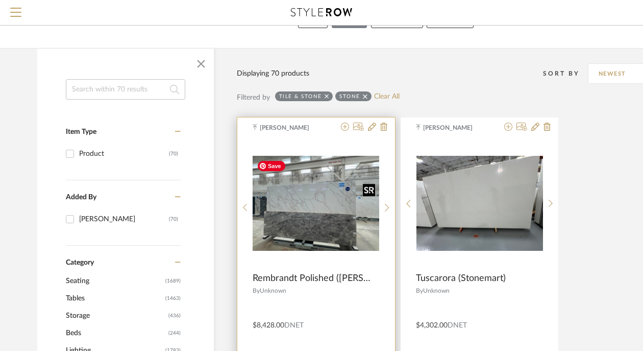
click at [324, 193] on img "0" at bounding box center [316, 203] width 127 height 95
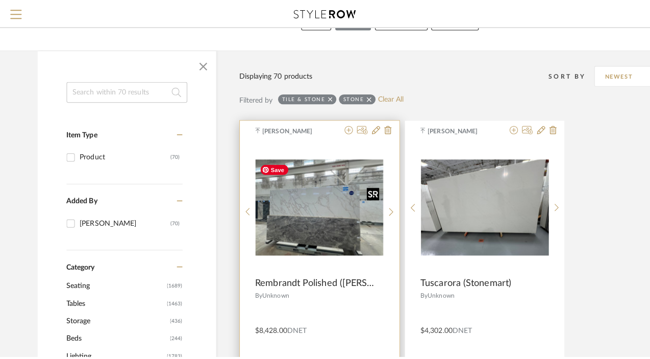
scroll to position [0, 0]
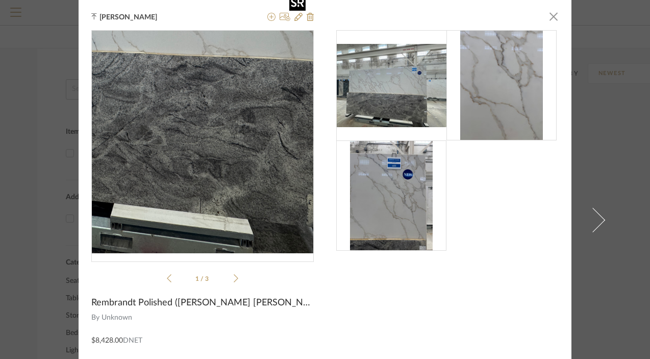
click at [225, 207] on img "0" at bounding box center [202, 142] width 223 height 167
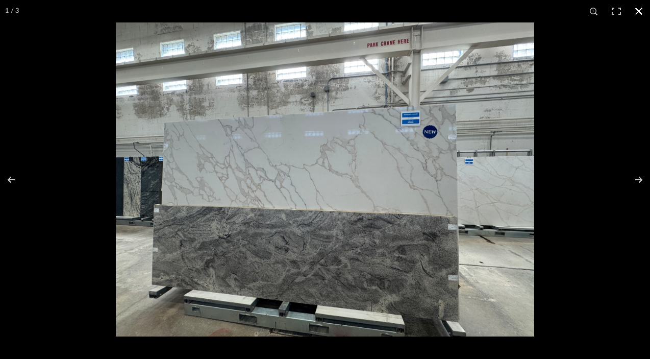
click at [636, 13] on button at bounding box center [639, 11] width 22 height 22
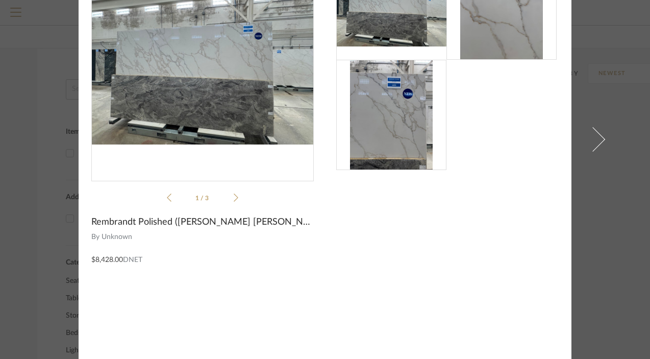
scroll to position [78, 0]
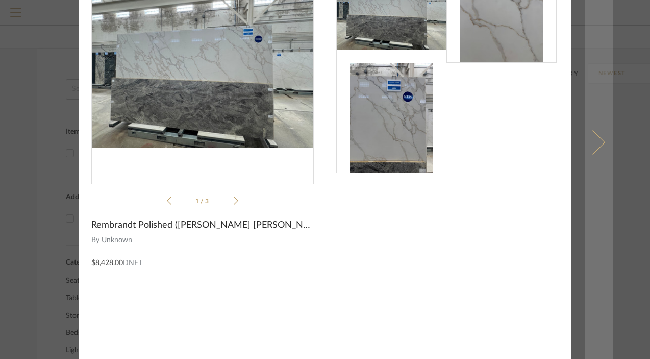
click at [593, 115] on link at bounding box center [599, 141] width 28 height 439
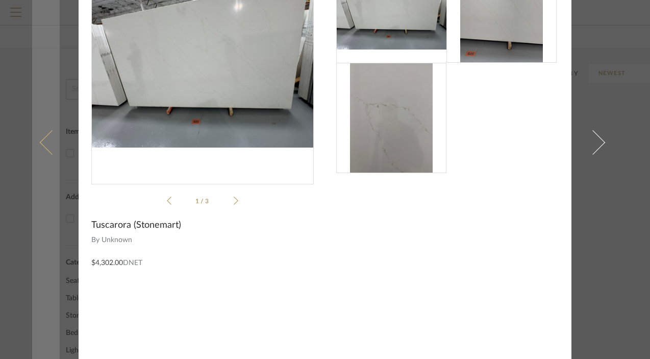
scroll to position [0, 0]
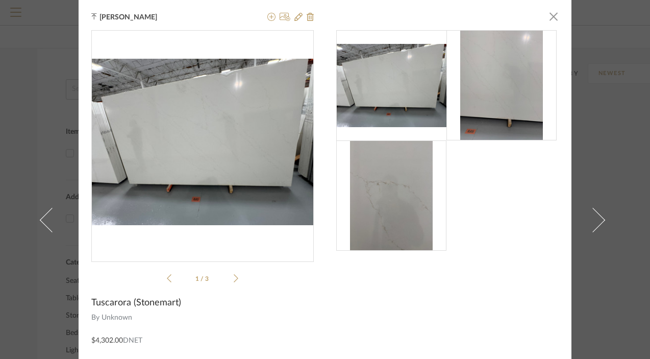
click at [64, 47] on div "[PERSON_NAME] × 1 / 3 Tuscarora (Stonemart) By Unknown $4,302.00 DNET" at bounding box center [325, 179] width 650 height 359
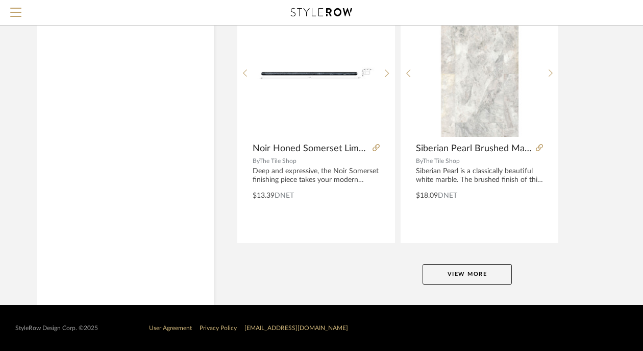
scroll to position [4658, 1]
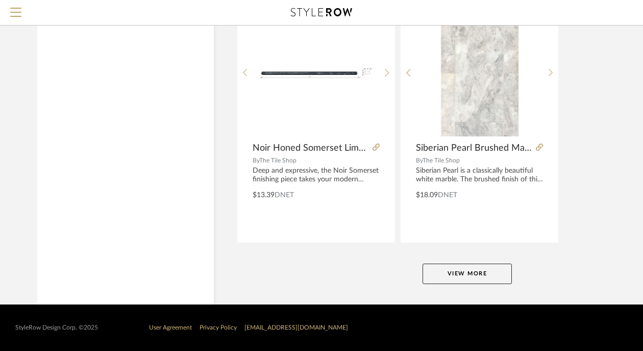
click at [469, 277] on button "View More" at bounding box center [467, 273] width 89 height 20
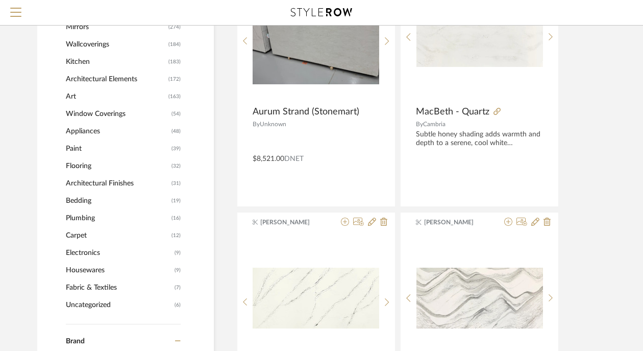
scroll to position [782, 1]
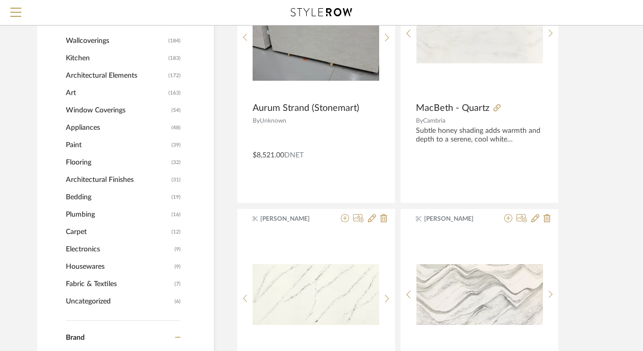
click at [96, 283] on span "Fabric & Textiles" at bounding box center [119, 283] width 106 height 17
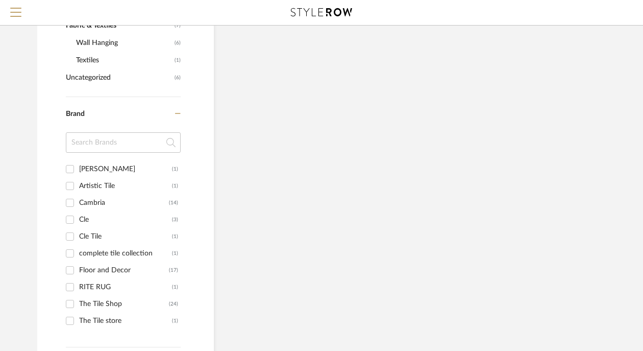
scroll to position [524, 1]
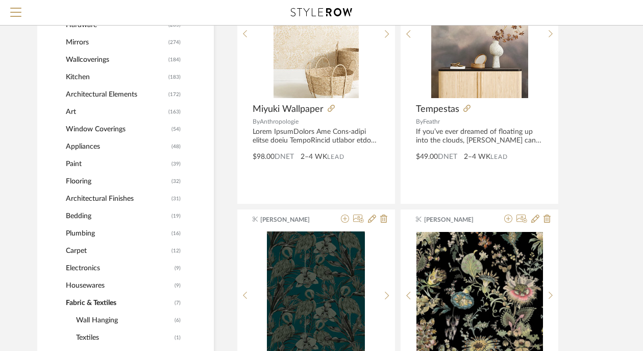
scroll to position [506, 1]
click at [86, 182] on span "Flooring" at bounding box center [117, 180] width 103 height 17
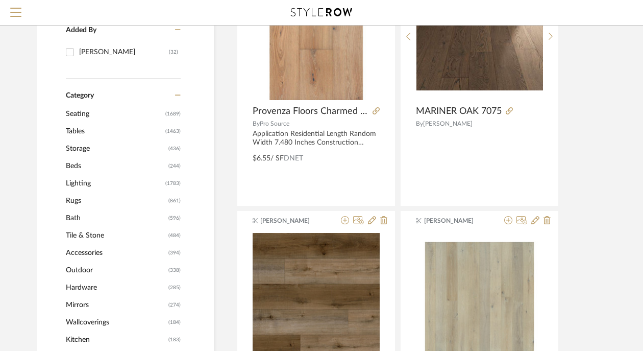
scroll to position [244, 1]
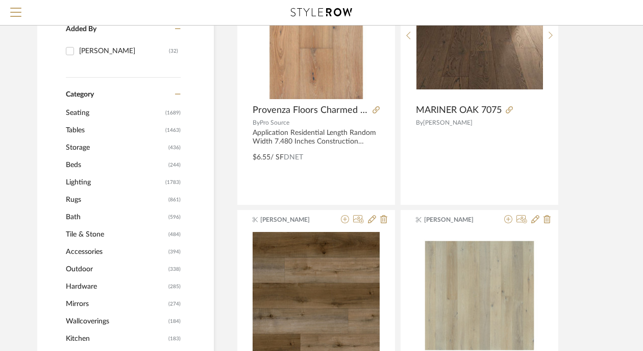
click at [71, 201] on span "Rugs" at bounding box center [116, 199] width 100 height 17
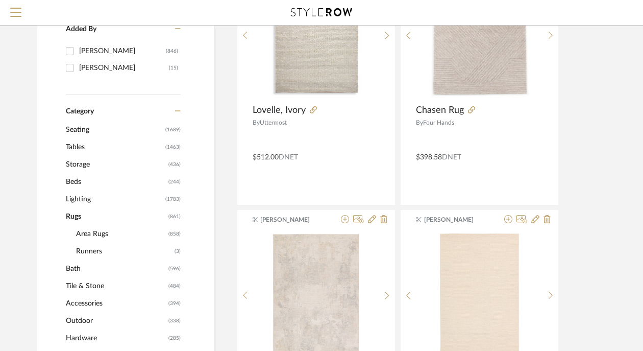
click at [87, 234] on span "Area Rugs" at bounding box center [121, 233] width 90 height 17
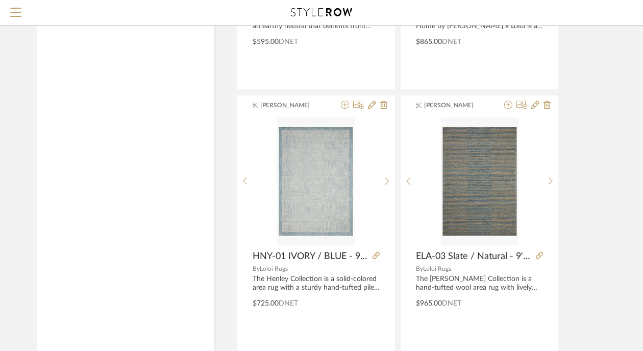
scroll to position [4643, 1]
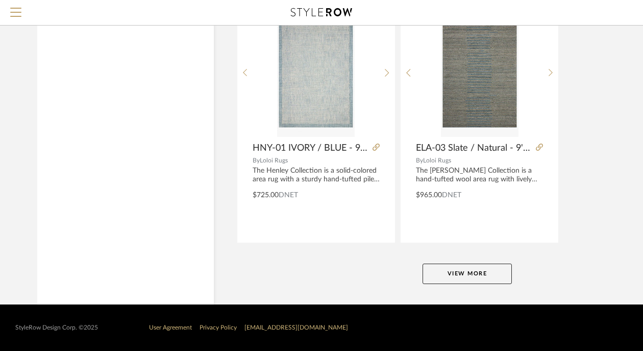
click at [484, 274] on button "View More" at bounding box center [467, 273] width 89 height 20
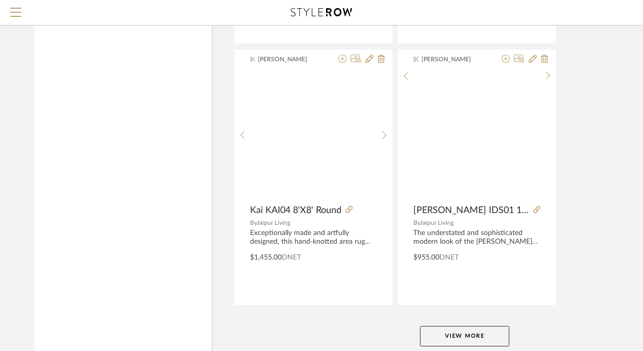
scroll to position [9341, 3]
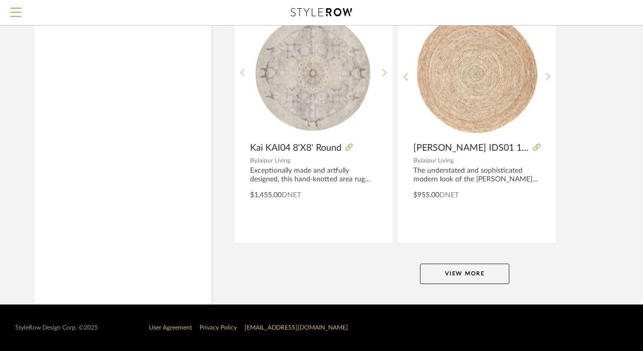
click at [469, 273] on button "View More" at bounding box center [464, 273] width 89 height 20
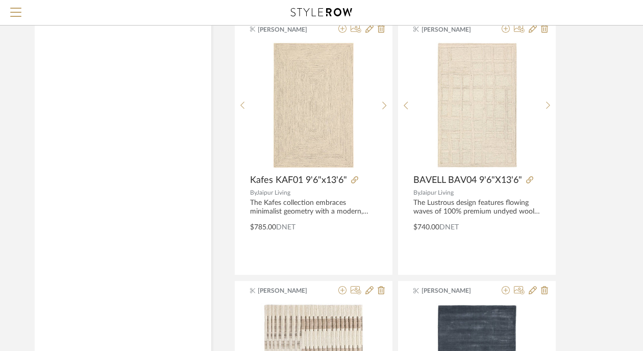
scroll to position [11101, 3]
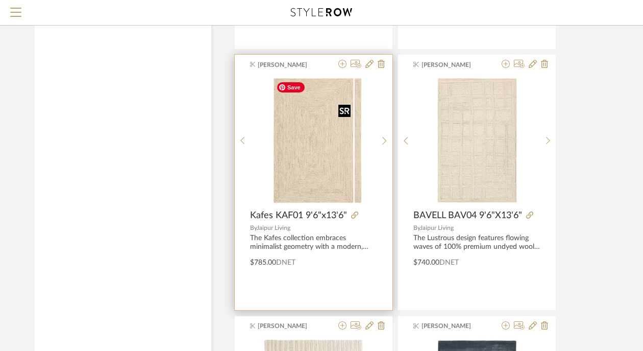
click at [306, 172] on div at bounding box center [313, 141] width 127 height 128
click at [324, 162] on img "0" at bounding box center [313, 141] width 83 height 128
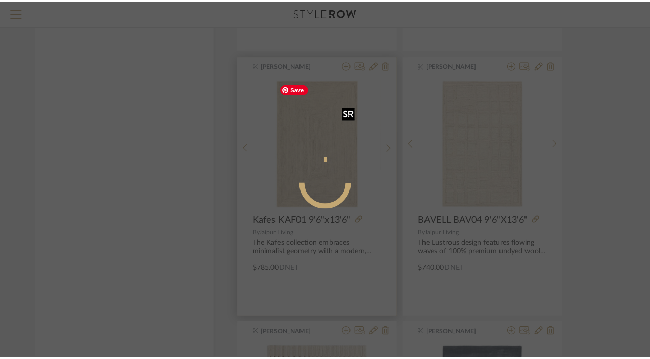
scroll to position [0, 0]
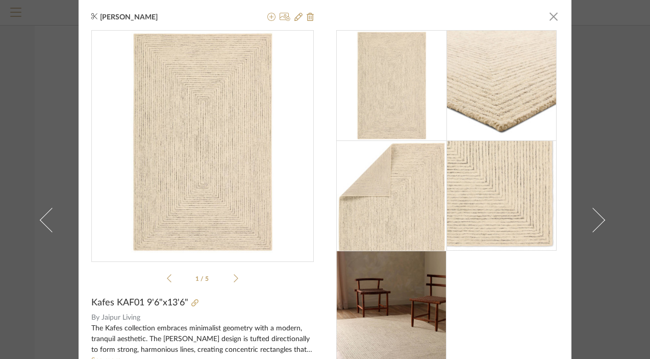
click at [623, 147] on div "[PERSON_NAME] × 1 / 5 Kafes KAF01 9'6"x13'6" By Jaipur Living The Kafes collect…" at bounding box center [325, 179] width 650 height 359
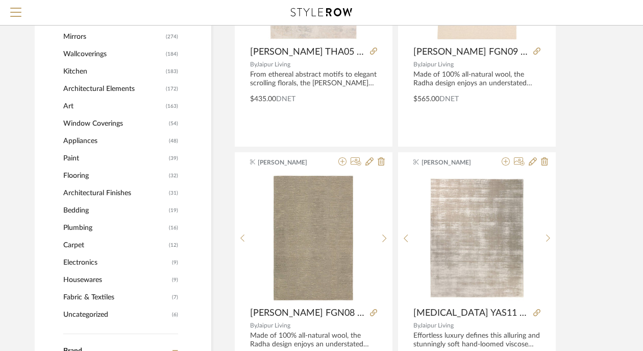
scroll to position [586, 3]
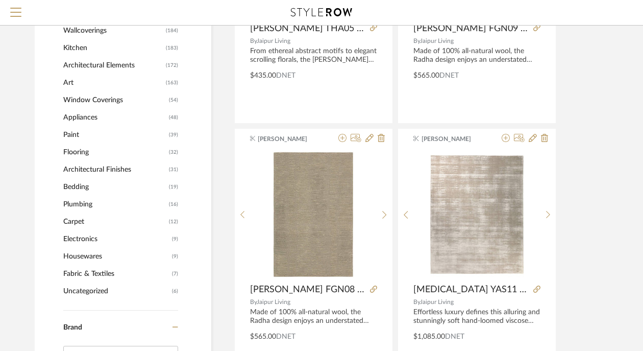
click at [82, 273] on span "Fabric & Textiles" at bounding box center [116, 273] width 106 height 17
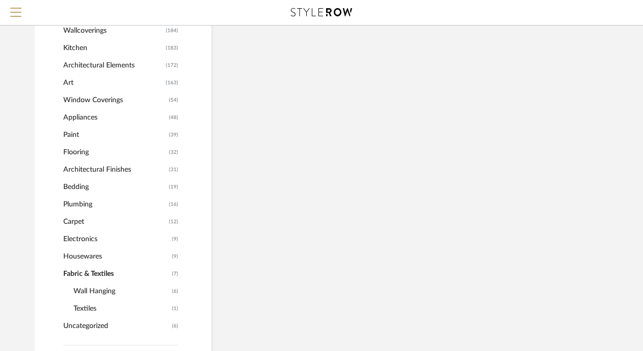
scroll to position [534, 3]
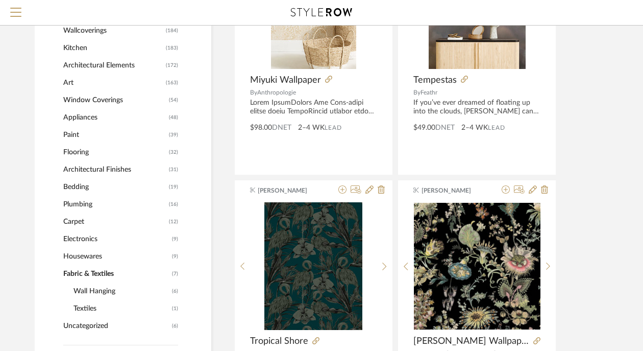
click at [83, 310] on span "Textiles" at bounding box center [121, 308] width 96 height 17
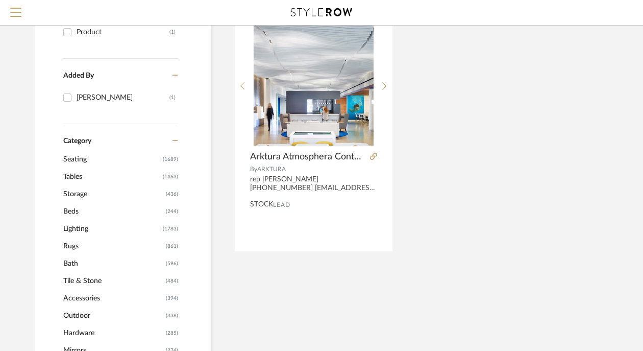
scroll to position [0, 3]
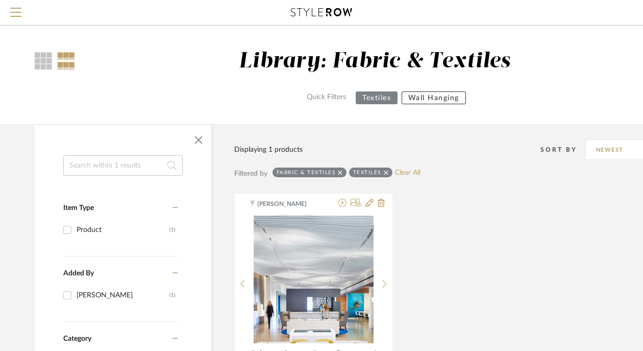
click at [79, 167] on input at bounding box center [122, 165] width 119 height 20
type input "boucle"
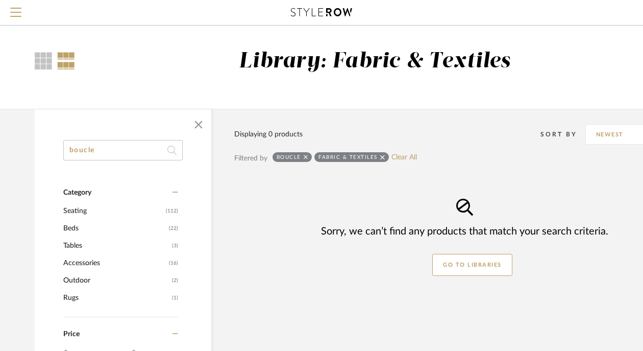
click at [384, 155] on icon at bounding box center [382, 157] width 5 height 5
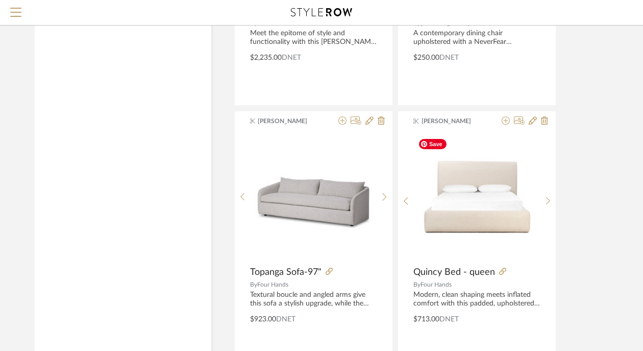
scroll to position [3459, 3]
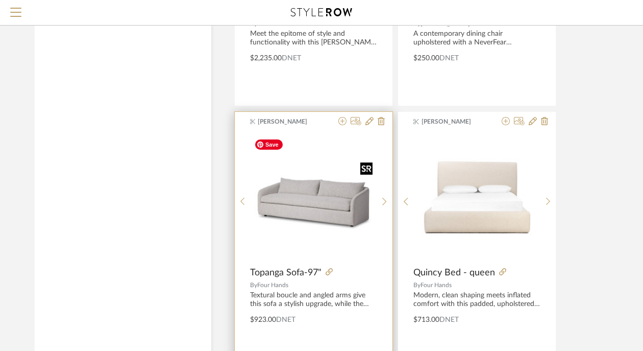
click at [0, 0] on img at bounding box center [0, 0] width 0 height 0
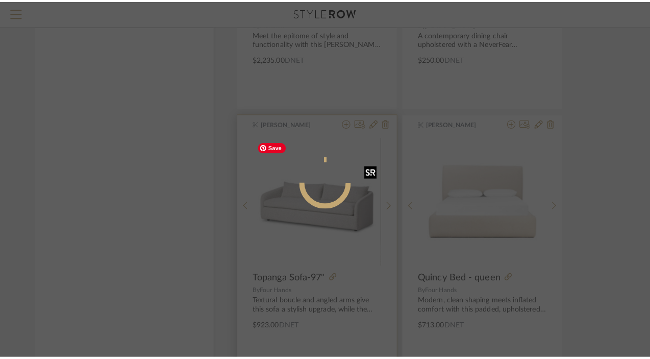
scroll to position [0, 0]
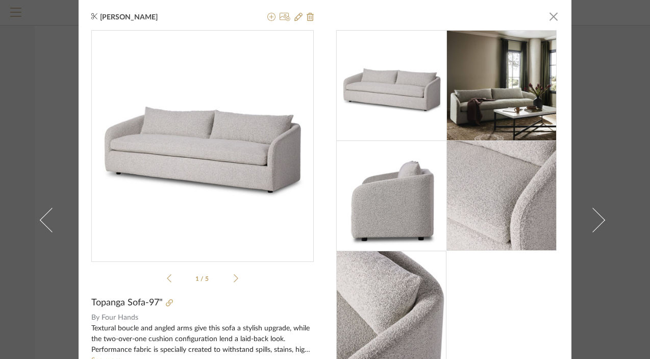
click at [390, 304] on img at bounding box center [391, 306] width 110 height 110
click at [234, 276] on icon at bounding box center [236, 278] width 5 height 9
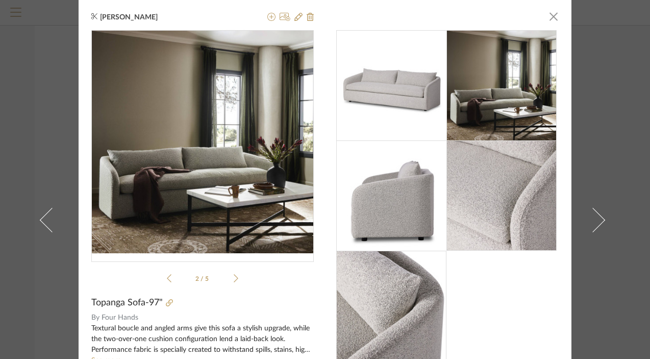
click at [234, 276] on icon at bounding box center [236, 278] width 5 height 9
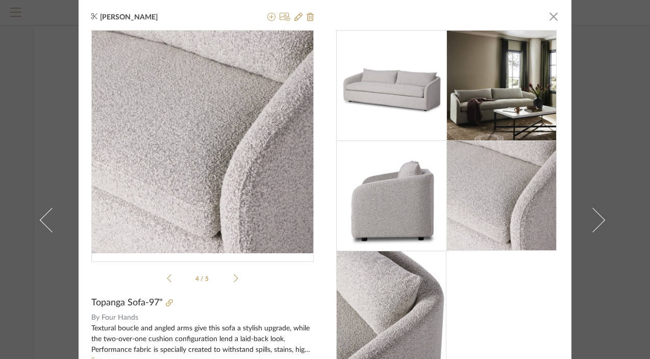
click at [167, 277] on icon at bounding box center [169, 278] width 5 height 8
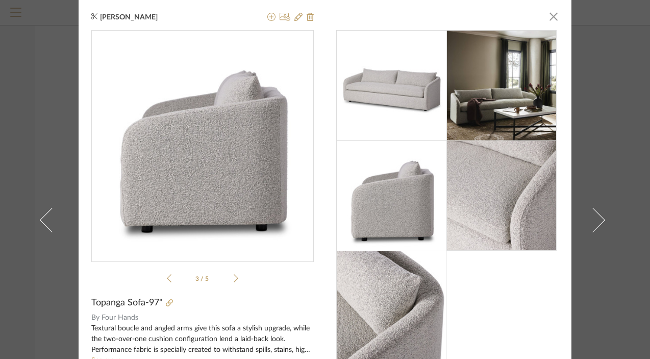
click at [234, 278] on icon at bounding box center [236, 278] width 5 height 8
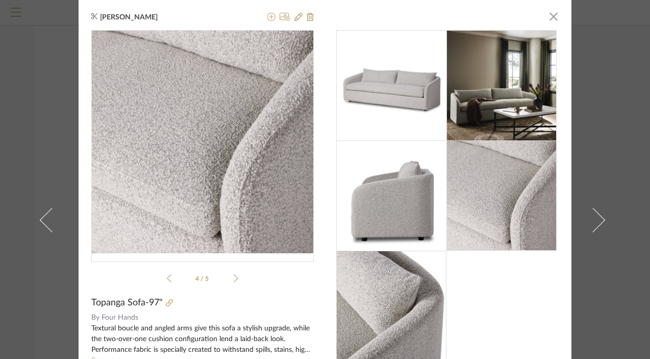
click at [234, 278] on icon at bounding box center [236, 278] width 5 height 8
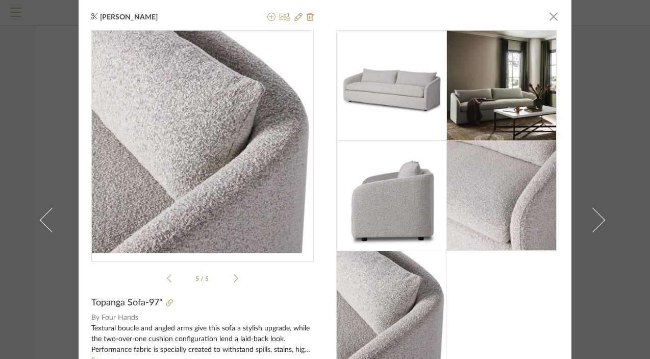
click at [189, 154] on img "4" at bounding box center [202, 142] width 223 height 223
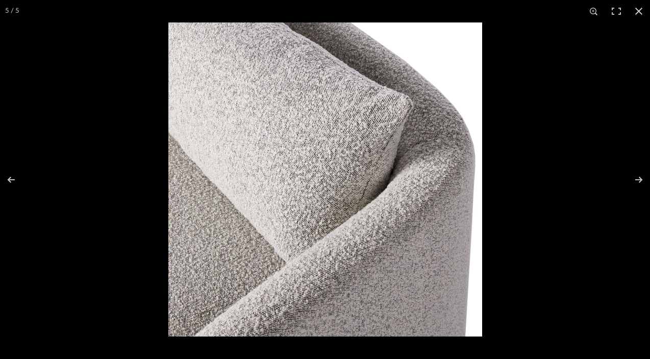
click at [293, 202] on img at bounding box center [325, 179] width 314 height 314
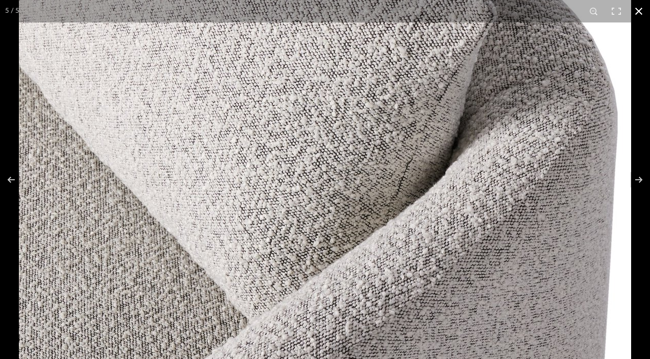
click at [640, 10] on button at bounding box center [639, 11] width 22 height 22
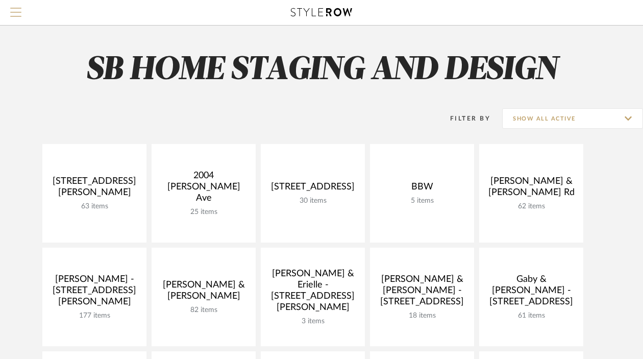
click at [20, 13] on span "Menu" at bounding box center [15, 15] width 11 height 15
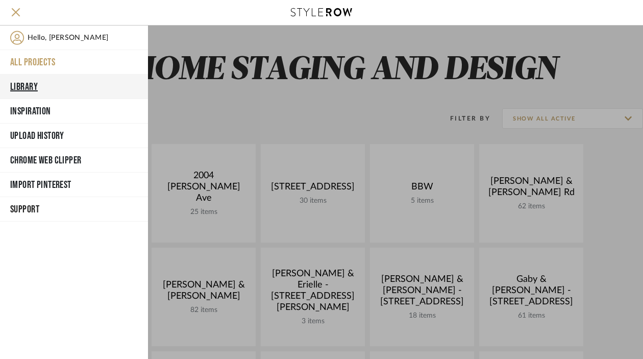
click at [36, 82] on button "Library" at bounding box center [74, 87] width 148 height 24
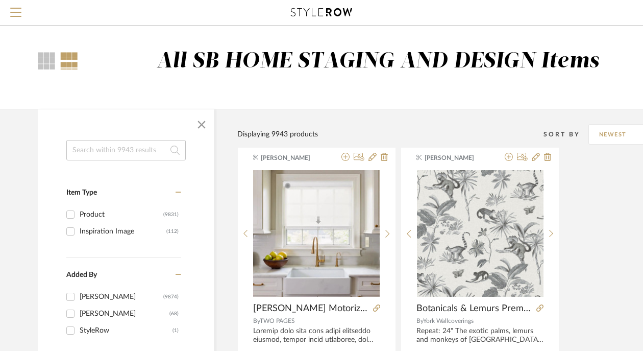
click at [79, 155] on input at bounding box center [125, 150] width 119 height 20
type input "boucle"
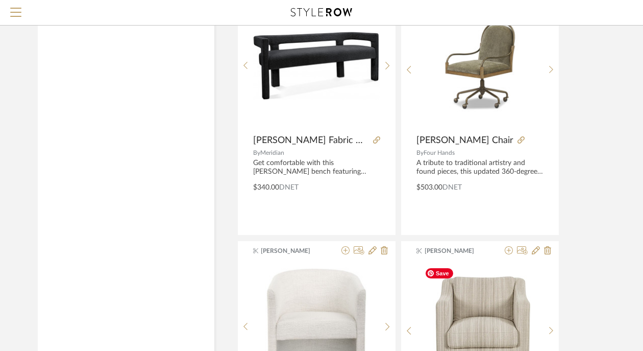
scroll to position [3792, 0]
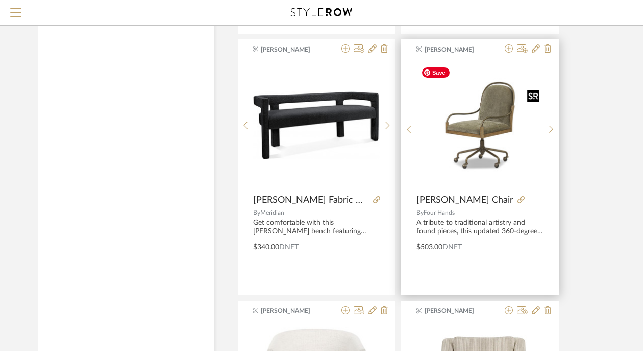
click at [476, 118] on img "0" at bounding box center [480, 125] width 127 height 127
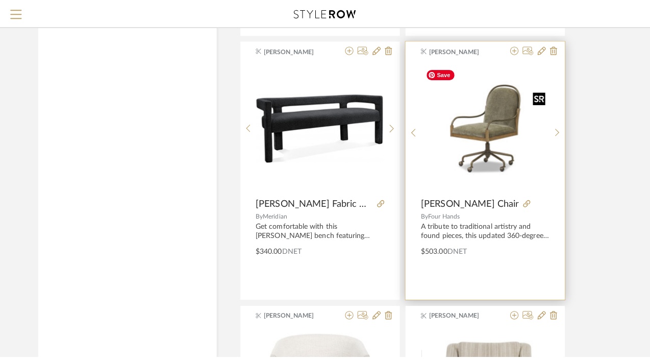
scroll to position [0, 0]
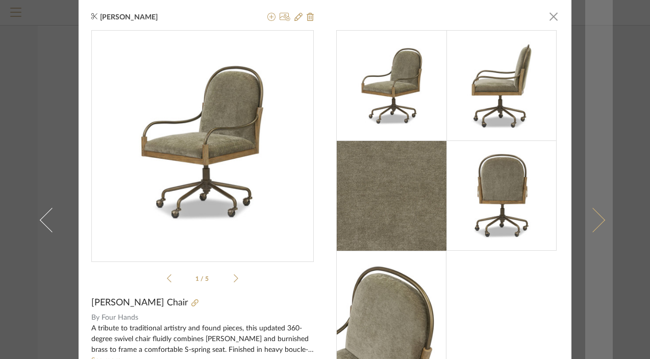
click at [601, 151] on link at bounding box center [599, 219] width 28 height 439
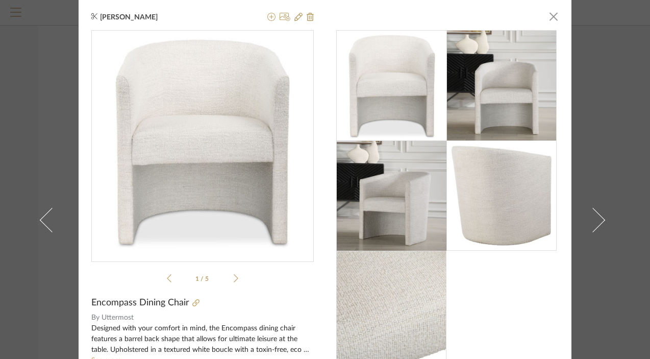
click at [57, 77] on div "[PERSON_NAME] × 1 / 5 Encompass Dining Chair By Uttermost Designed with your co…" at bounding box center [325, 179] width 650 height 359
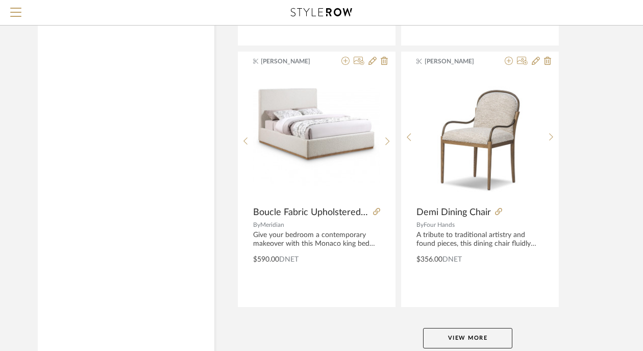
scroll to position [4628, 0]
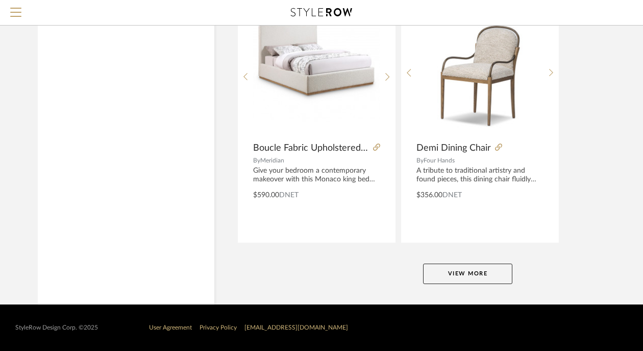
click at [462, 275] on button "View More" at bounding box center [467, 273] width 89 height 20
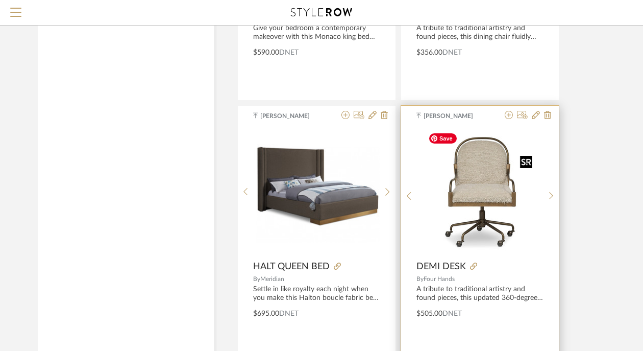
scroll to position [4823, 0]
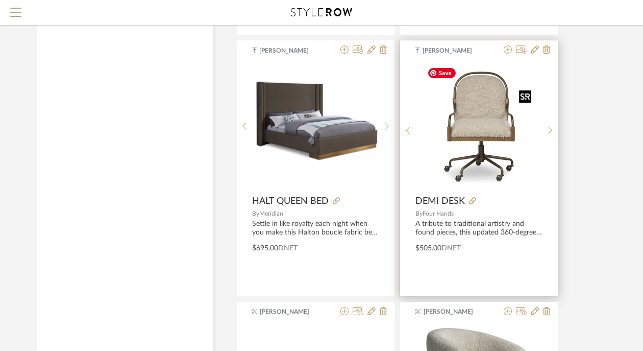
click at [474, 117] on img "0" at bounding box center [479, 126] width 112 height 128
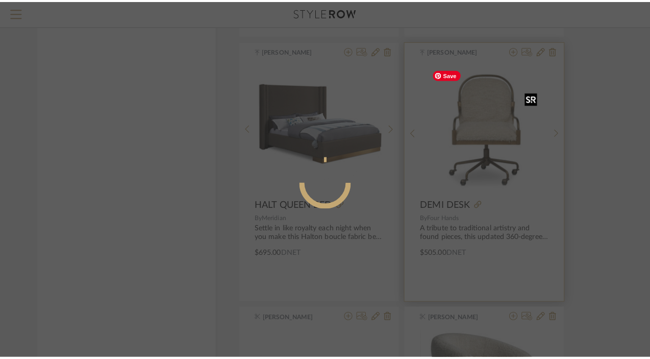
scroll to position [0, 0]
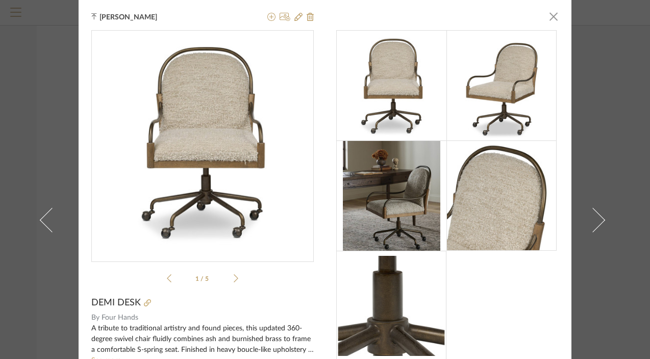
click at [492, 208] on img at bounding box center [501, 195] width 109 height 110
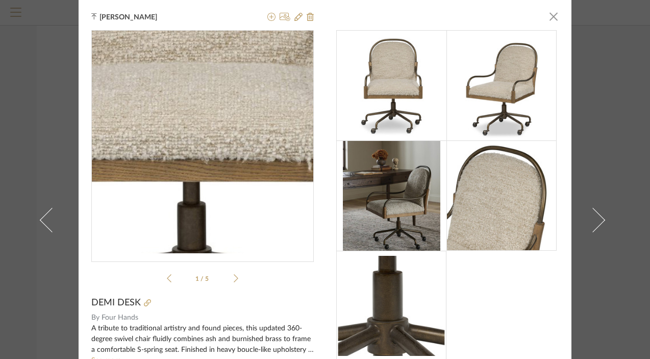
click at [206, 155] on img "0" at bounding box center [202, 142] width 195 height 223
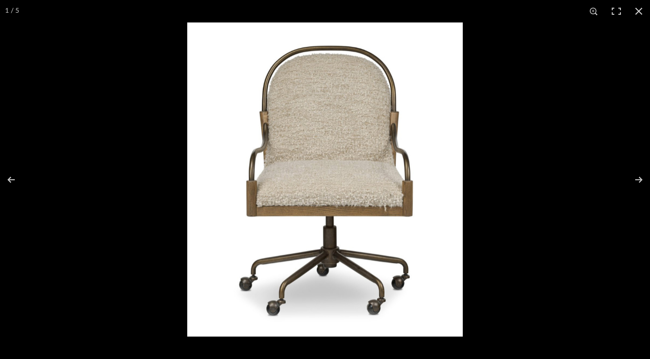
click at [295, 156] on img at bounding box center [325, 179] width 276 height 314
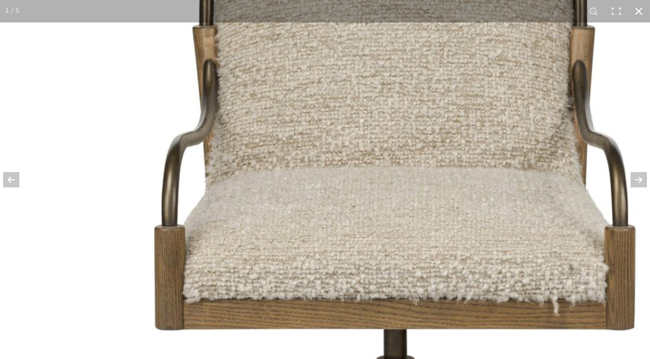
click at [638, 8] on button at bounding box center [639, 11] width 22 height 22
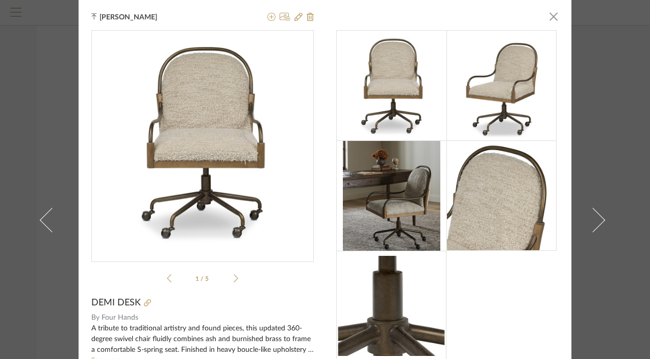
scroll to position [66, 0]
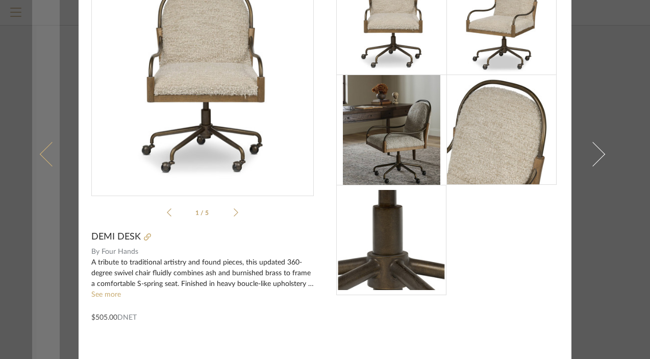
click at [54, 95] on link at bounding box center [46, 153] width 28 height 439
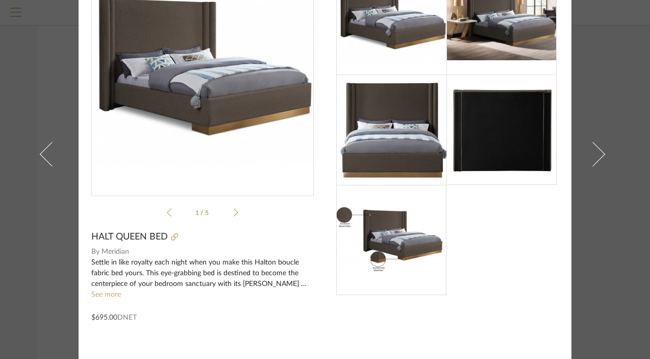
click at [65, 50] on div "[PERSON_NAME] × 1 / 5 HALT QUEEN BED By Meridian Settle in like royalty each ni…" at bounding box center [325, 179] width 650 height 359
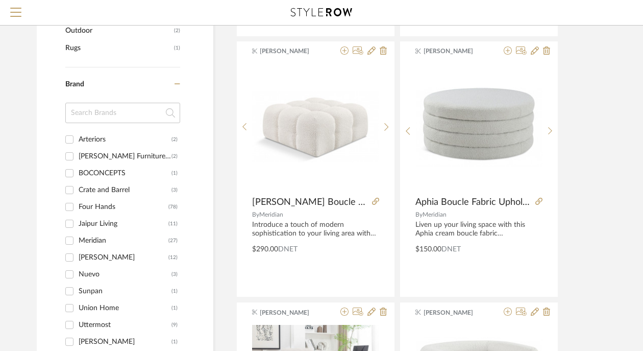
scroll to position [0, 1]
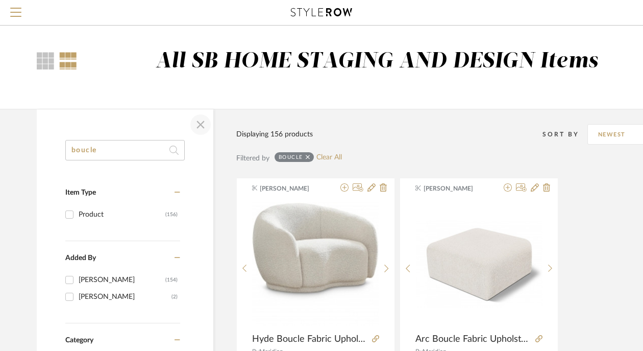
click at [204, 125] on span "button" at bounding box center [200, 124] width 24 height 24
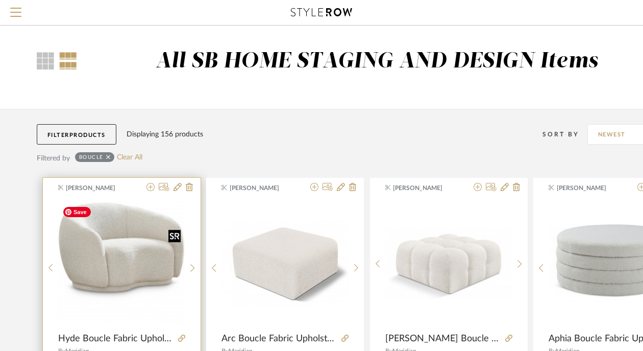
scroll to position [8, 1]
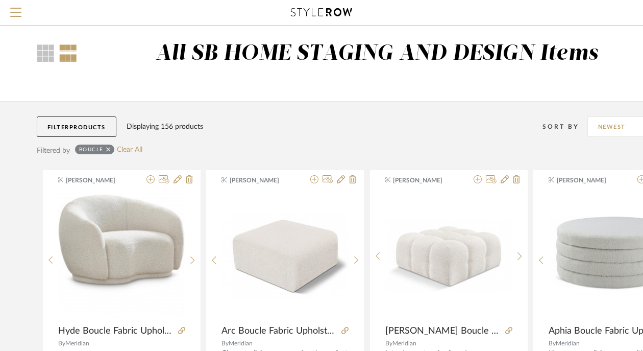
click at [79, 114] on div "Filter Products Displaying 156 products Sort By Newest" at bounding box center [367, 120] width 661 height 38
click at [78, 125] on span "Products" at bounding box center [87, 128] width 36 height 6
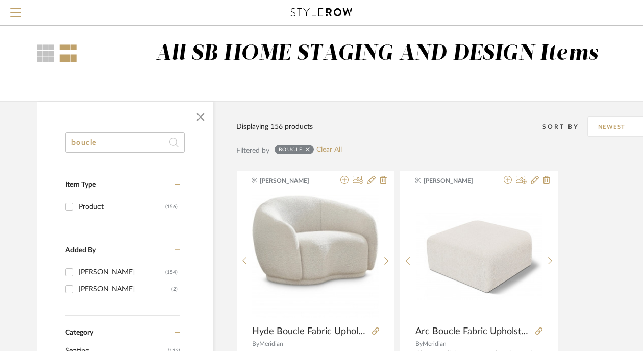
click at [116, 142] on input "boucle" at bounding box center [124, 142] width 119 height 20
drag, startPoint x: 116, startPoint y: 141, endPoint x: 44, endPoint y: 141, distance: 72.5
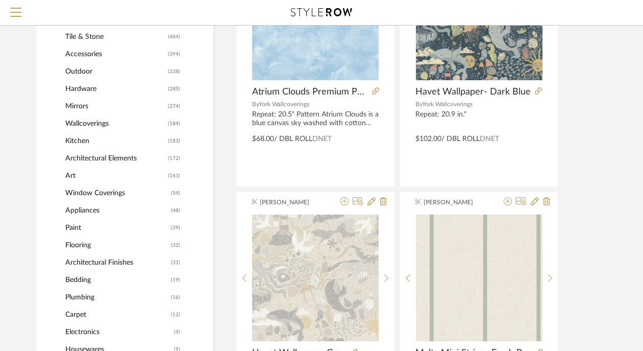
scroll to position [480, 1]
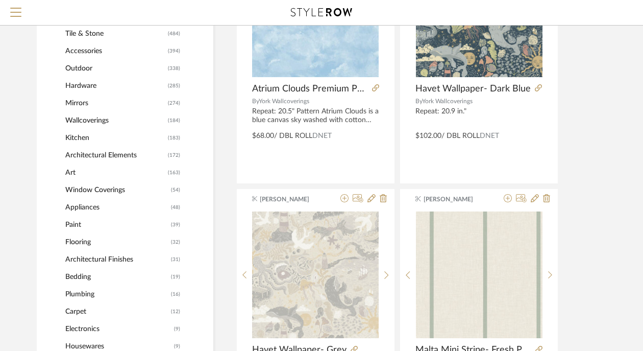
click at [74, 90] on span "Hardware" at bounding box center [115, 85] width 100 height 17
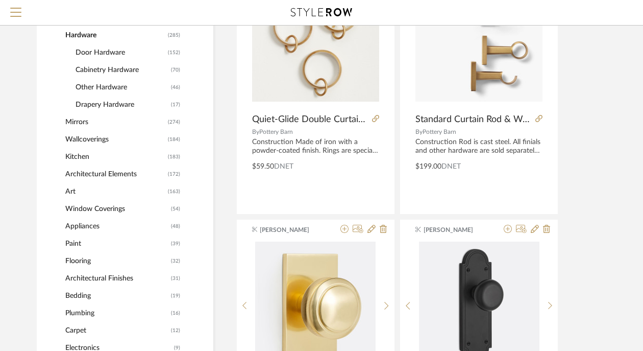
scroll to position [444, 1]
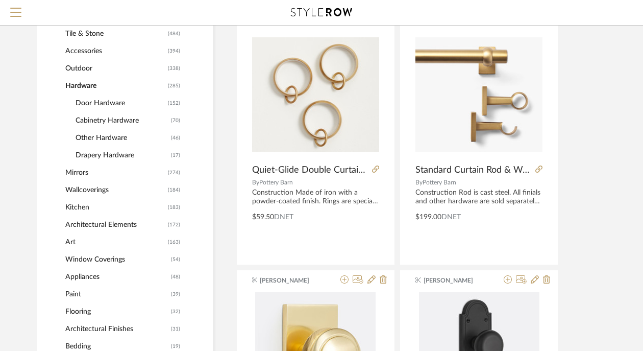
click at [102, 122] on span "Cabinetry Hardware" at bounding box center [122, 120] width 93 height 17
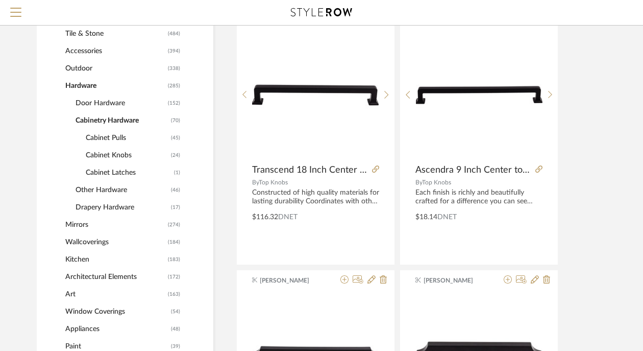
click at [116, 174] on span "Cabinet Latches" at bounding box center [129, 172] width 86 height 17
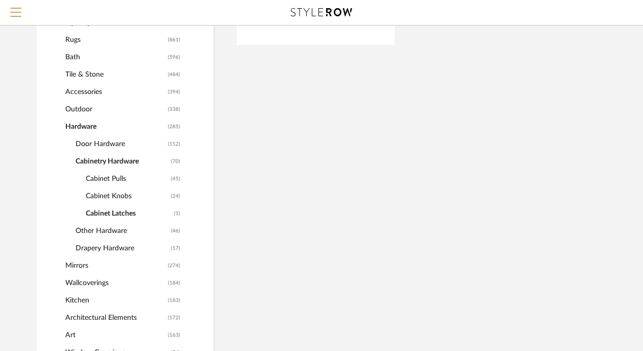
scroll to position [402, 1]
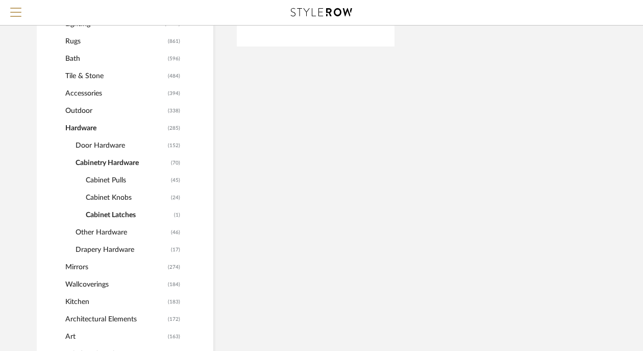
click at [103, 232] on span "Other Hardware" at bounding box center [122, 232] width 93 height 17
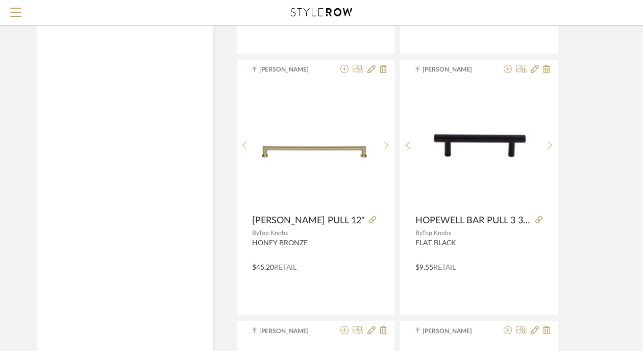
scroll to position [3206, 1]
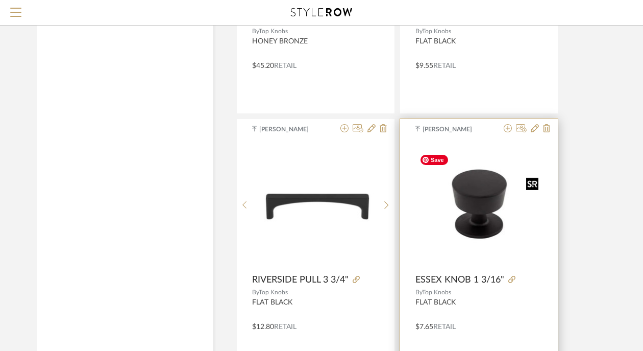
click at [479, 213] on img "0" at bounding box center [478, 204] width 127 height 111
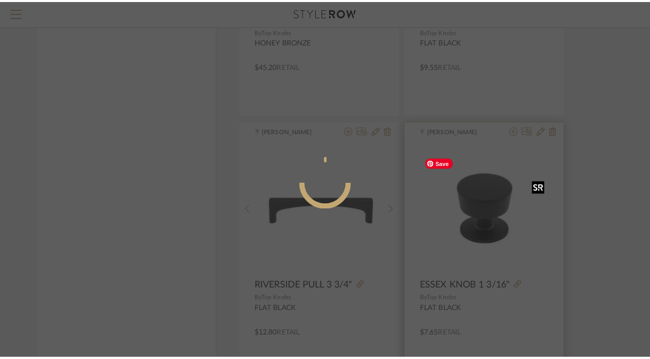
scroll to position [0, 0]
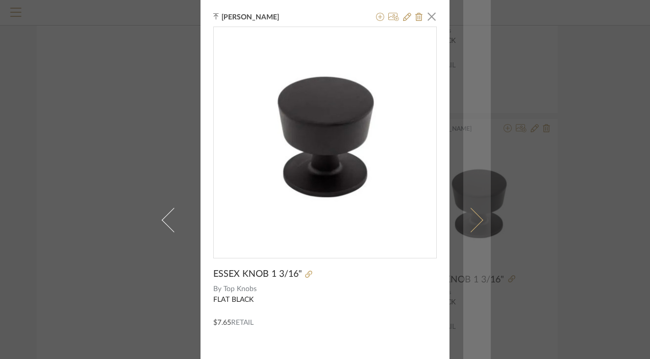
click at [470, 218] on span at bounding box center [471, 219] width 24 height 24
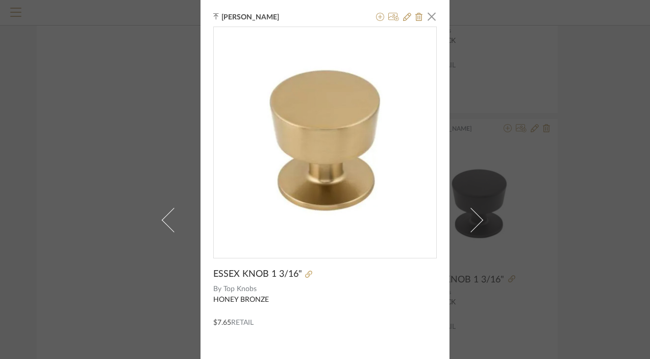
click at [609, 172] on div "[PERSON_NAME] × ESSEX KNOB 1 3/16" By Top Knobs HONEY BRONZE $7.65 Retail" at bounding box center [325, 179] width 650 height 359
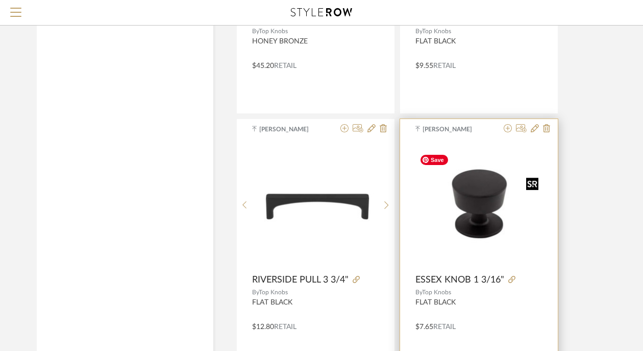
click at [465, 232] on img "0" at bounding box center [478, 204] width 127 height 111
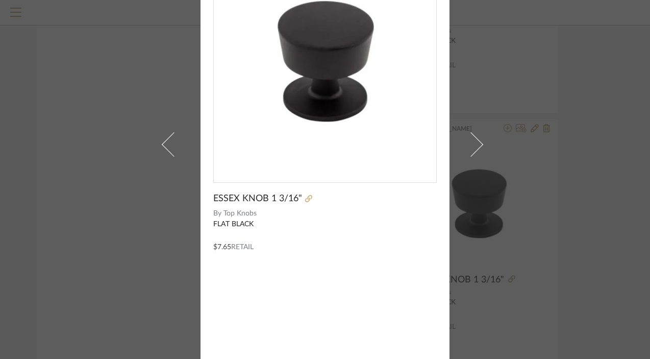
scroll to position [81, 0]
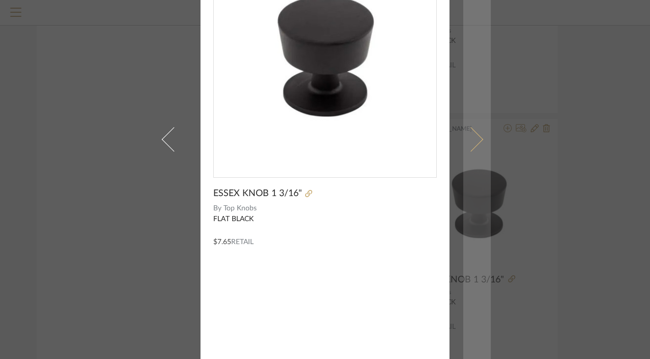
click at [471, 141] on span at bounding box center [471, 139] width 24 height 24
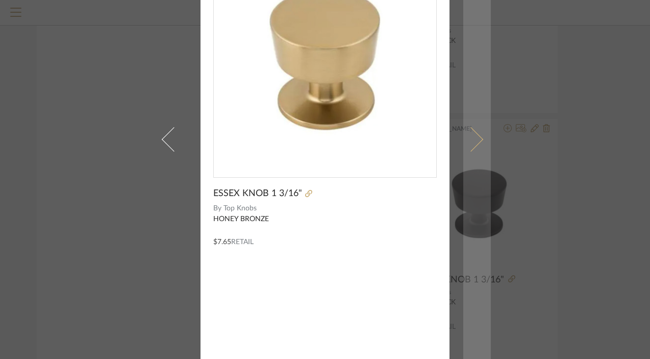
click at [475, 140] on span at bounding box center [471, 139] width 24 height 24
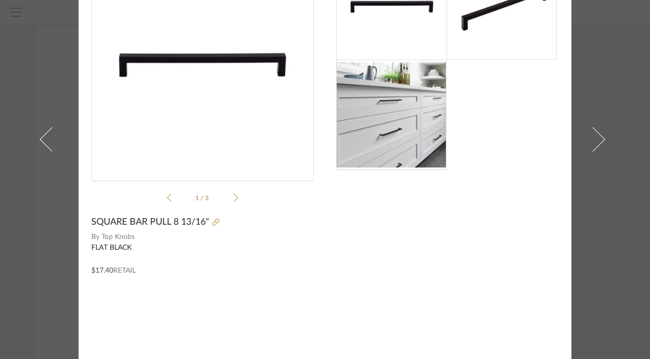
scroll to position [0, 0]
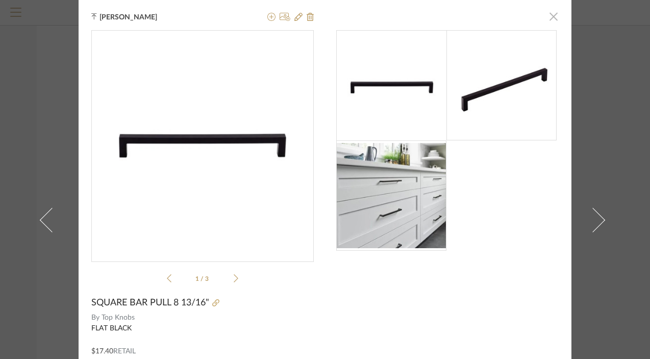
click at [550, 18] on span "button" at bounding box center [553, 16] width 20 height 20
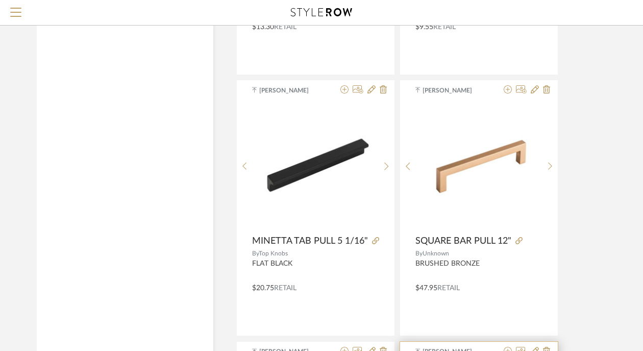
scroll to position [4262, 1]
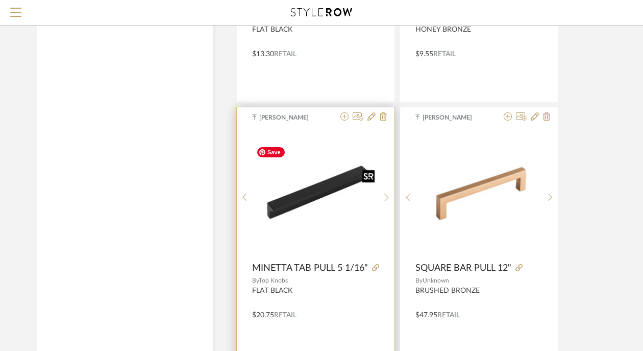
click at [342, 186] on img "0" at bounding box center [315, 193] width 127 height 102
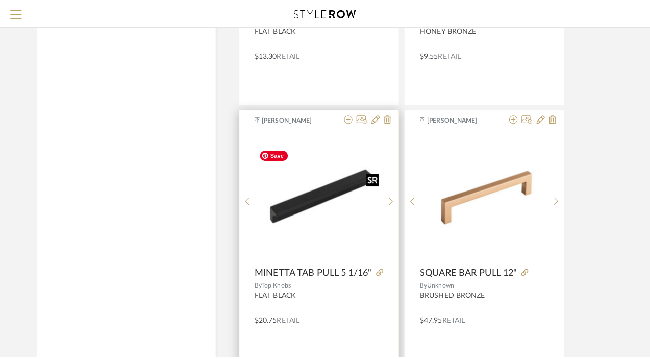
scroll to position [0, 0]
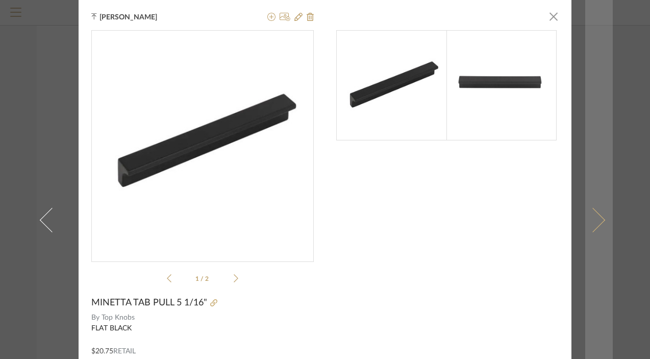
click at [594, 162] on link at bounding box center [599, 219] width 28 height 439
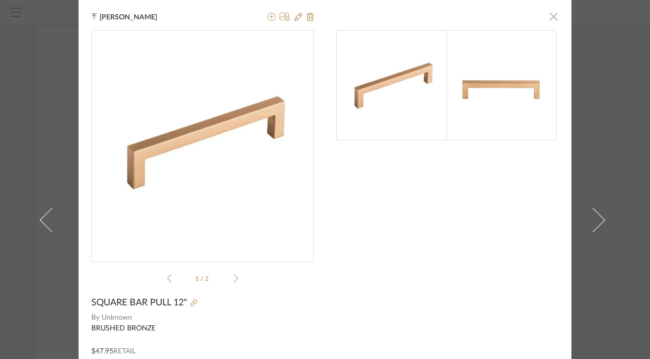
click at [550, 17] on span "button" at bounding box center [553, 16] width 20 height 20
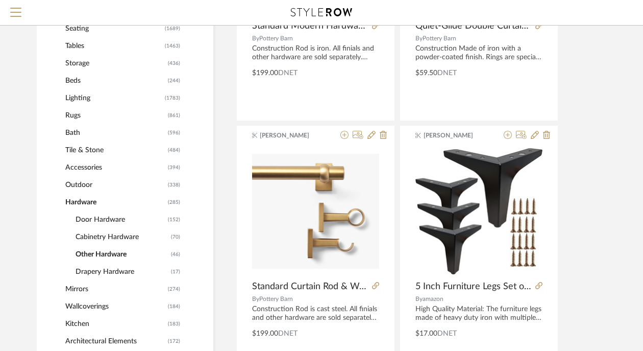
scroll to position [328, 1]
click at [95, 237] on span "Cabinetry Hardware" at bounding box center [122, 237] width 93 height 17
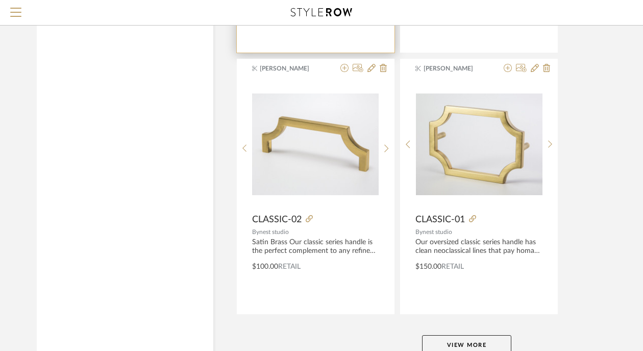
scroll to position [4643, 1]
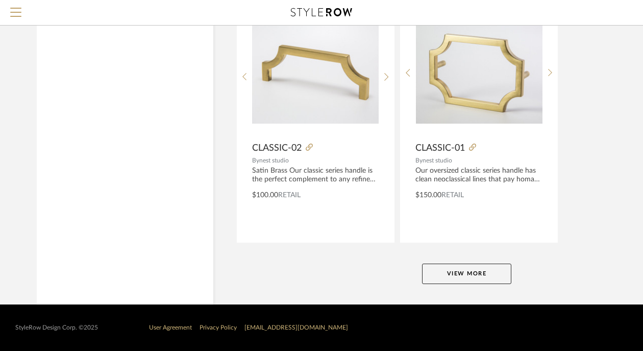
click at [462, 278] on button "View More" at bounding box center [466, 273] width 89 height 20
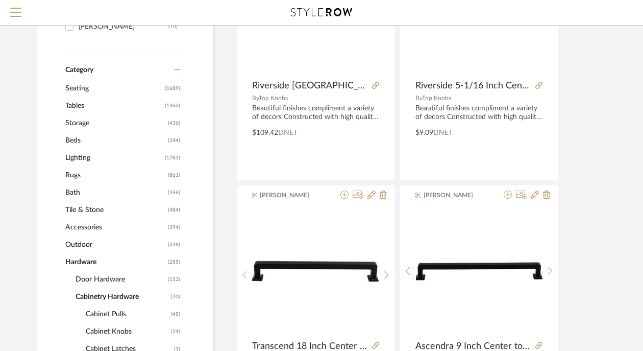
scroll to position [357, 1]
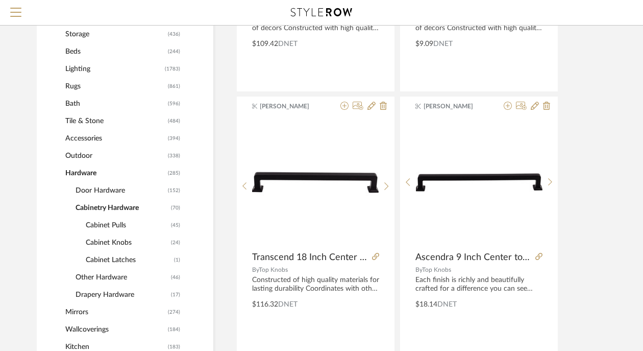
click at [84, 125] on span "Tile & Stone" at bounding box center [115, 120] width 100 height 17
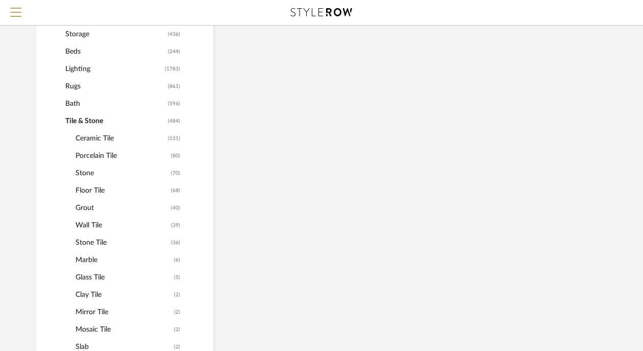
click at [87, 172] on span "Stone" at bounding box center [122, 172] width 93 height 17
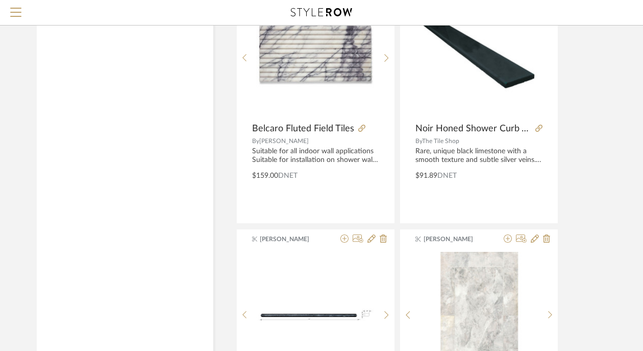
scroll to position [4658, 1]
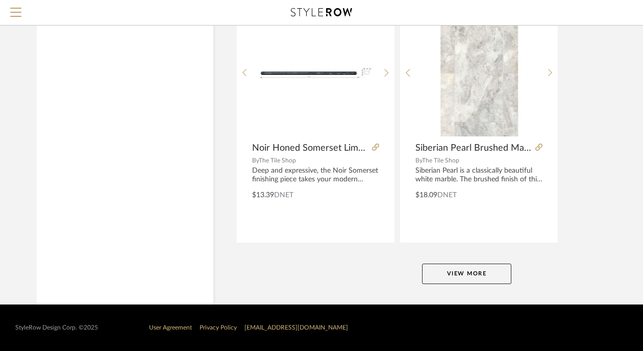
click at [472, 280] on button "View More" at bounding box center [466, 273] width 89 height 20
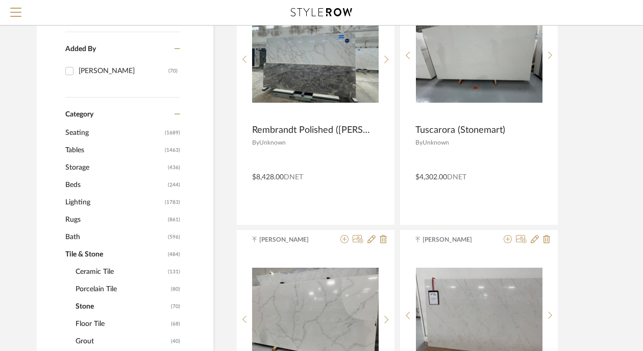
scroll to position [250, 1]
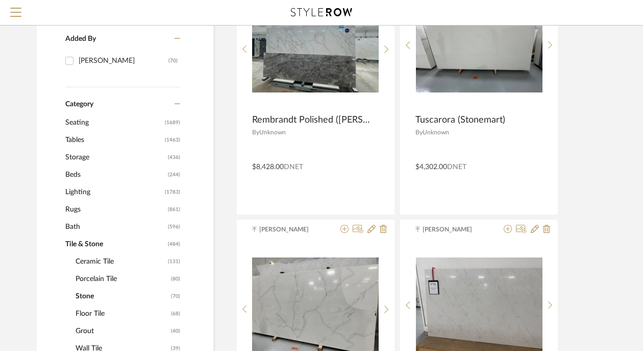
click at [73, 196] on span "Lighting" at bounding box center [113, 191] width 97 height 17
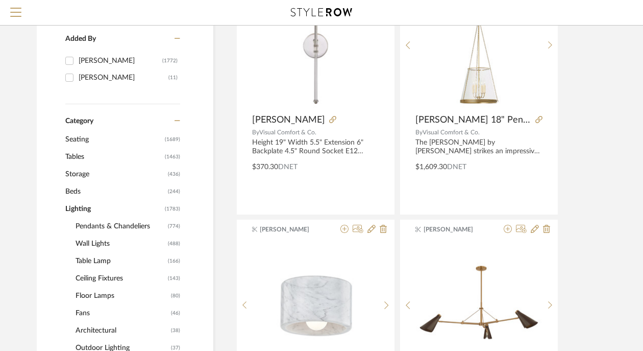
click at [91, 226] on span "Pendants & Chandeliers" at bounding box center [121, 225] width 90 height 17
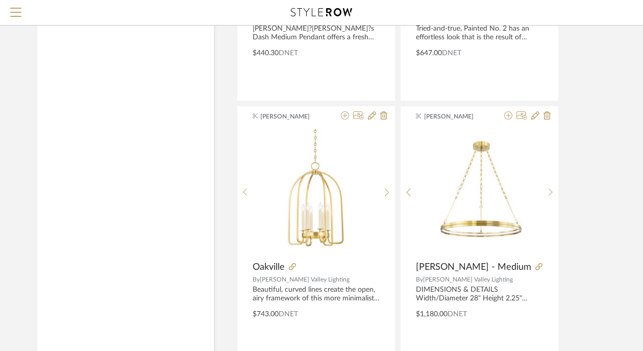
scroll to position [3895, 1]
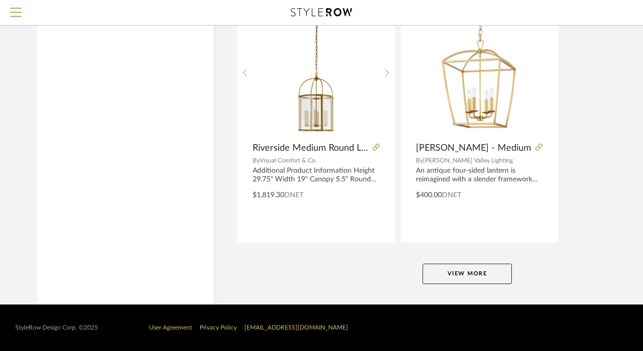
click at [475, 270] on button "View More" at bounding box center [467, 273] width 89 height 20
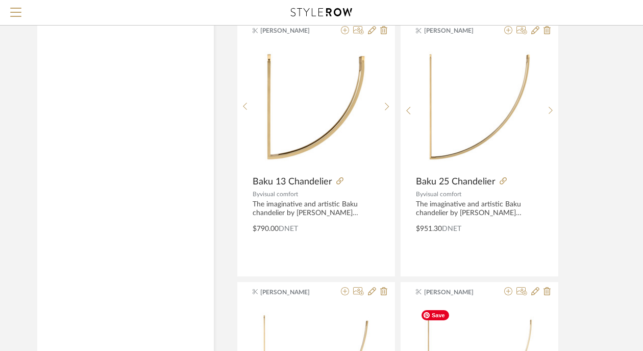
scroll to position [7217, 1]
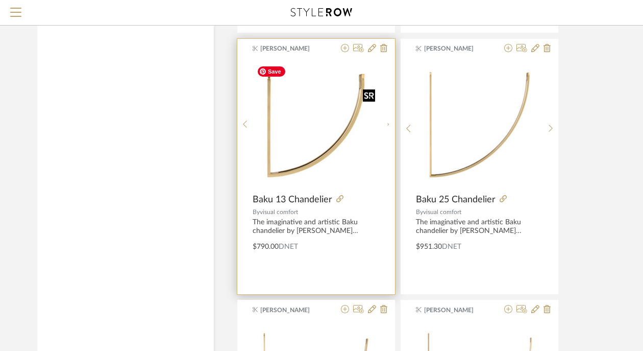
click at [339, 142] on div at bounding box center [316, 125] width 127 height 128
click at [323, 158] on img "0" at bounding box center [316, 124] width 127 height 127
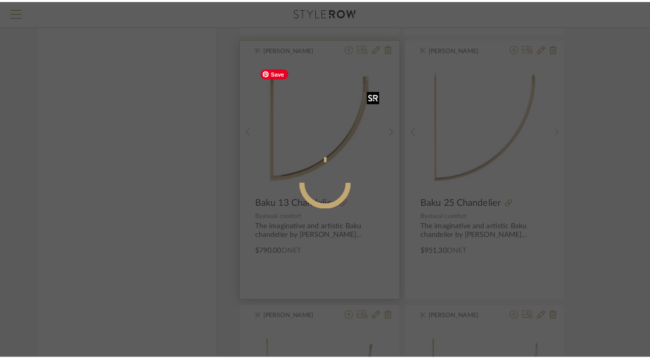
scroll to position [0, 0]
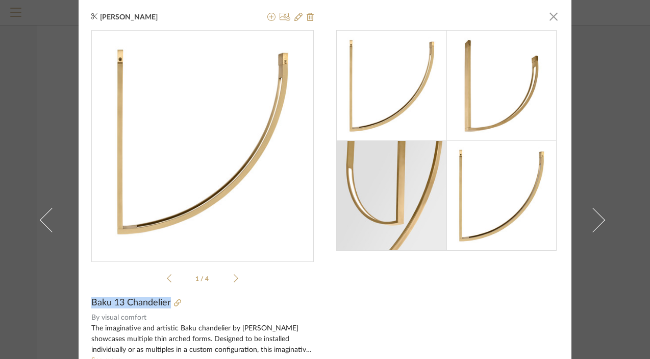
drag, startPoint x: 166, startPoint y: 302, endPoint x: 78, endPoint y: 302, distance: 87.8
click at [79, 302] on div "Keith Benham × 1 / 4 Baku 13 Chandelier By visual comfort The imaginative and a…" at bounding box center [325, 219] width 493 height 439
copy span "Baku 13 Chandelier"
